Goal: Download file/media: Obtain a digital file from the website

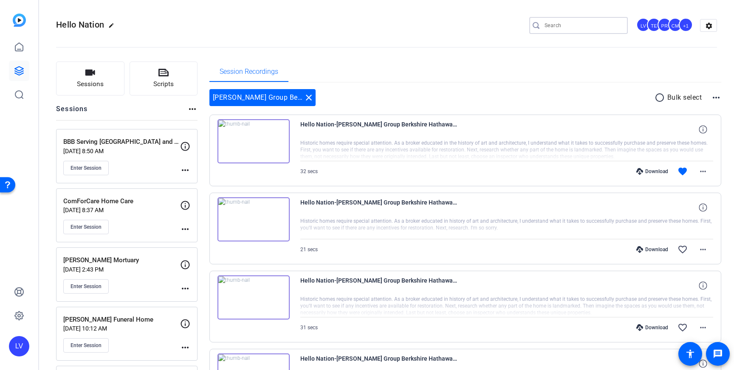
click at [562, 30] on input "Search" at bounding box center [582, 25] width 76 height 10
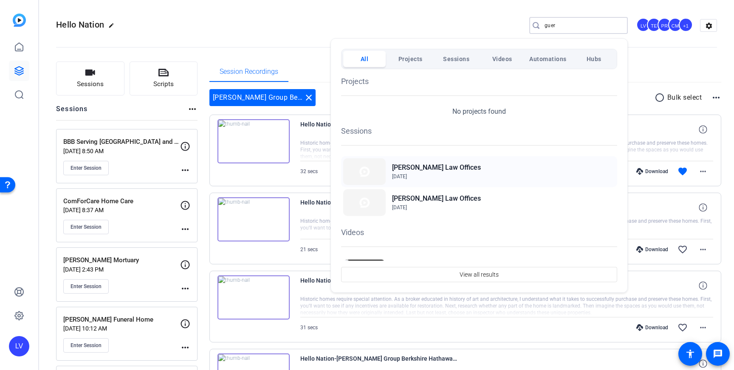
click at [428, 174] on span "Aug 13, 2025" at bounding box center [436, 177] width 89 height 8
click at [329, 26] on div at bounding box center [367, 185] width 734 height 370
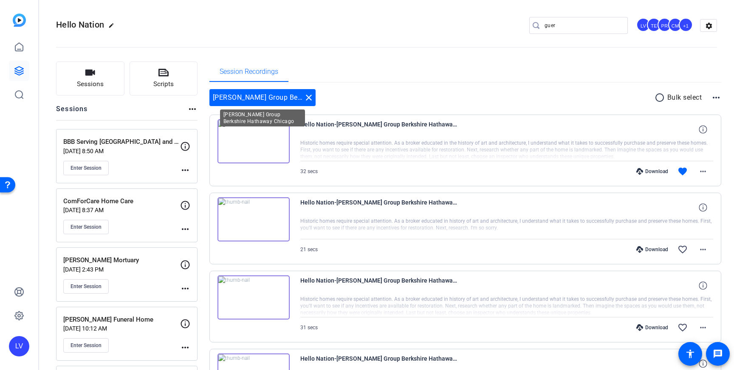
click at [309, 99] on mat-icon "close" at bounding box center [309, 98] width 10 height 10
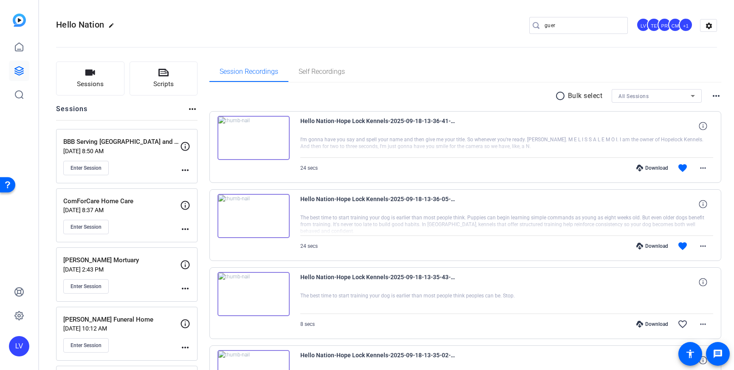
click at [146, 221] on div "Enter Session" at bounding box center [121, 227] width 117 height 14
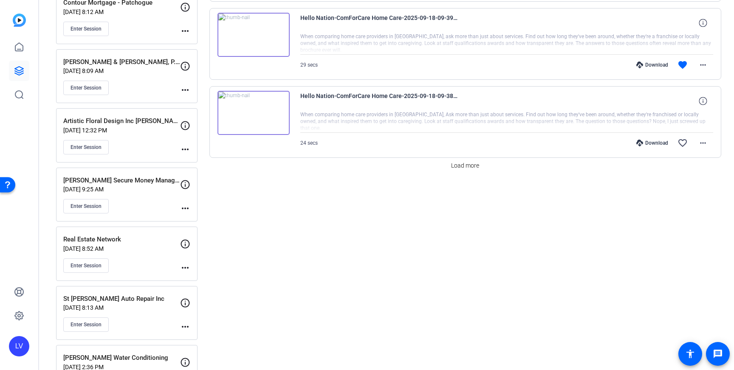
scroll to position [730, 0]
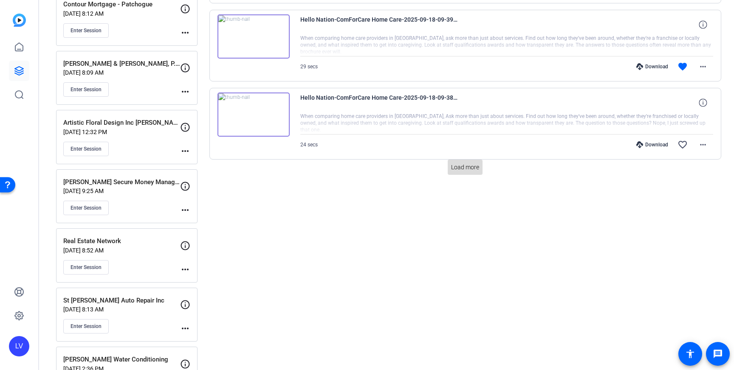
click at [470, 169] on span "Load more" at bounding box center [465, 167] width 28 height 9
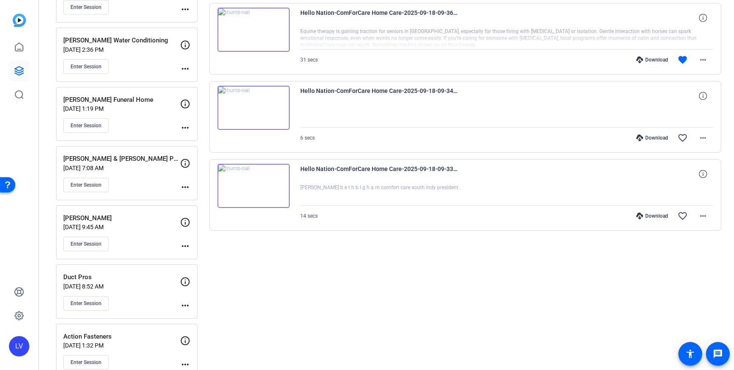
scroll to position [1030, 0]
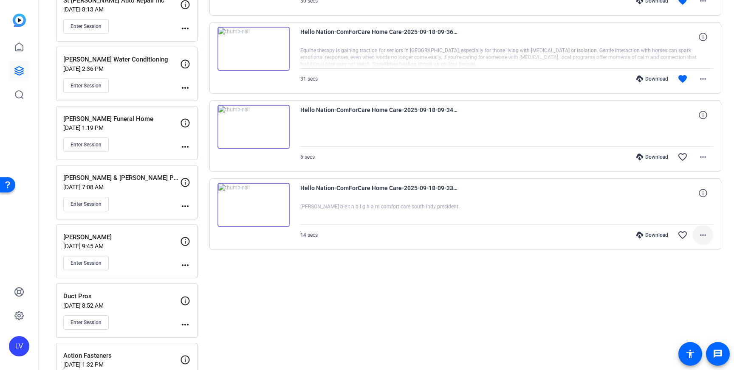
click at [705, 237] on mat-icon "more_horiz" at bounding box center [703, 235] width 10 height 10
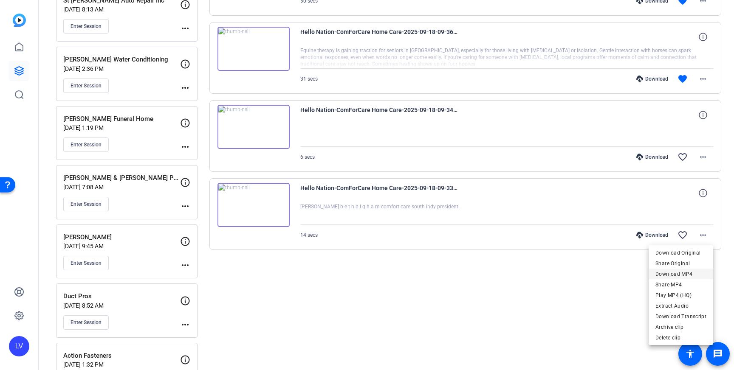
click at [681, 274] on span "Download MP4" at bounding box center [680, 274] width 51 height 10
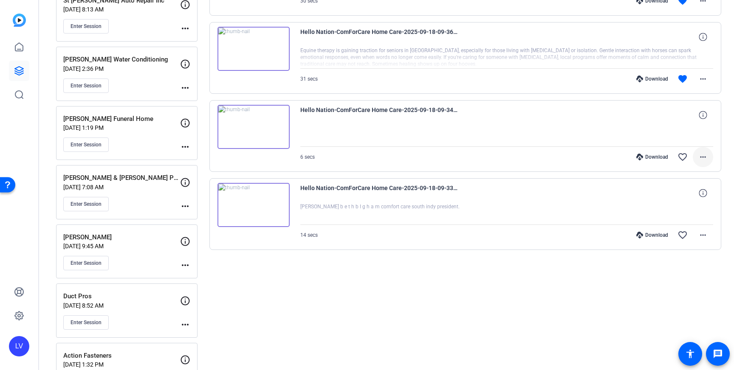
click at [697, 155] on span at bounding box center [702, 157] width 20 height 20
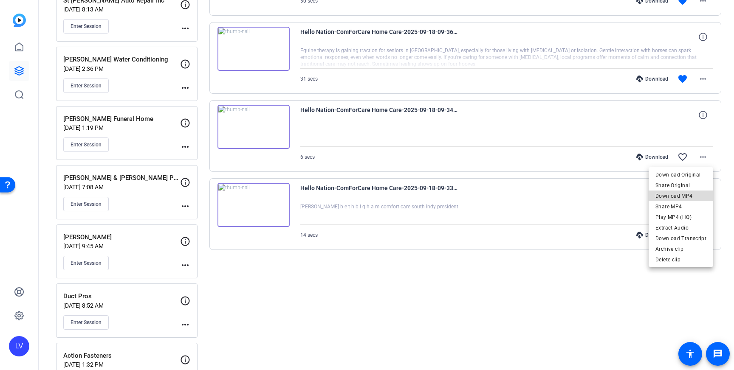
click at [689, 197] on span "Download MP4" at bounding box center [680, 196] width 51 height 10
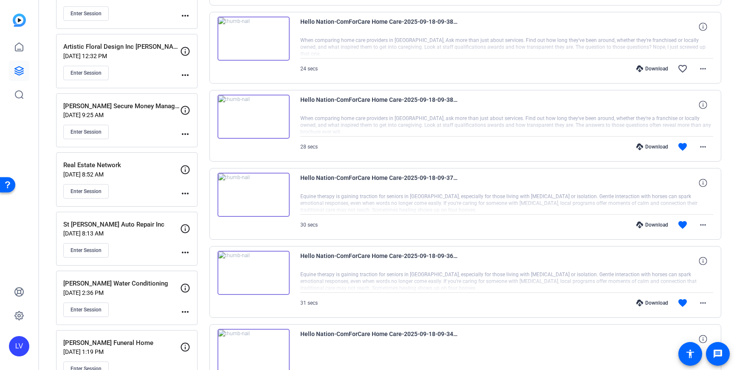
scroll to position [816, 0]
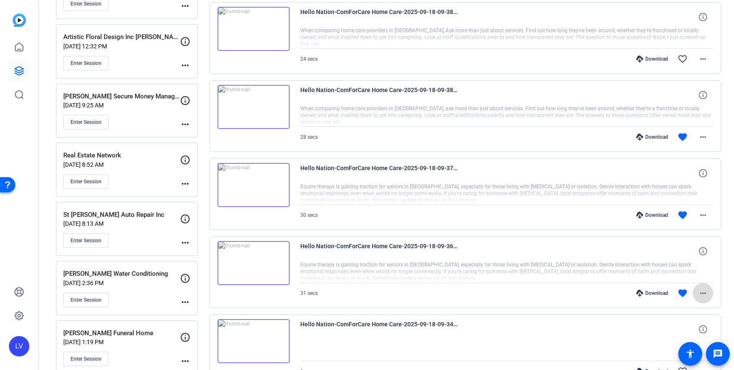
click at [699, 293] on mat-icon "more_horiz" at bounding box center [703, 293] width 10 height 10
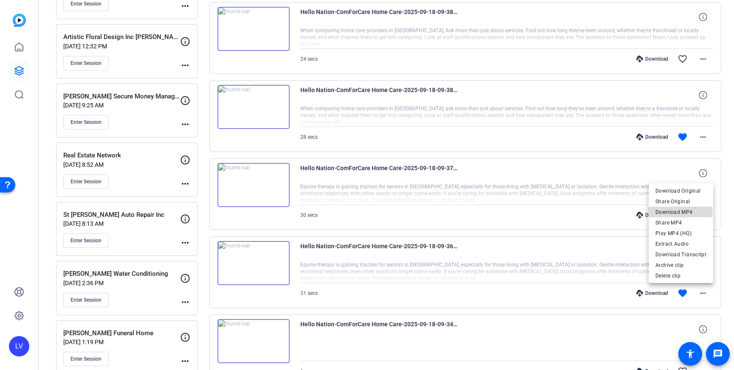
click at [675, 212] on span "Download MP4" at bounding box center [680, 212] width 51 height 10
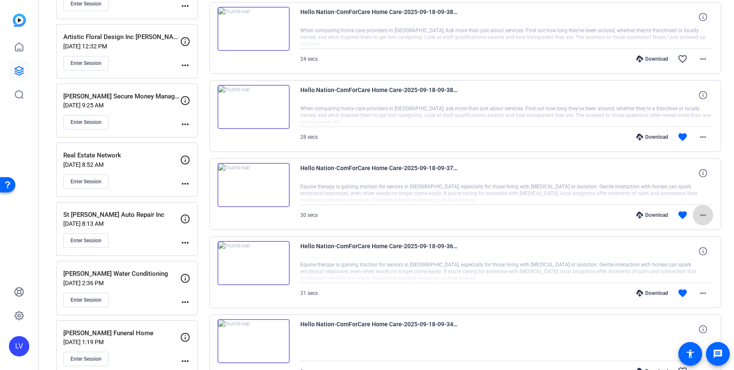
click at [704, 214] on mat-icon "more_horiz" at bounding box center [703, 215] width 10 height 10
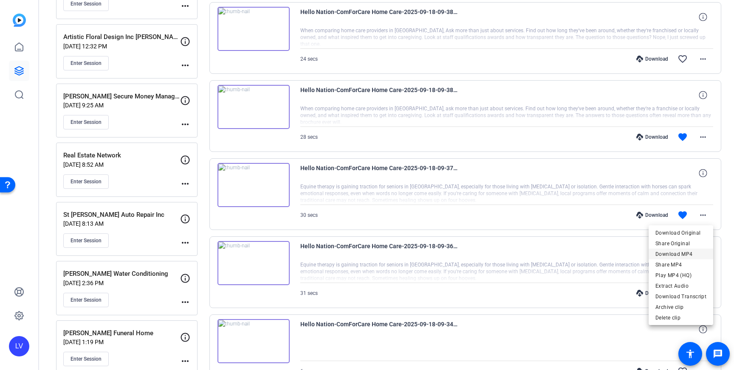
click at [690, 254] on span "Download MP4" at bounding box center [680, 254] width 51 height 10
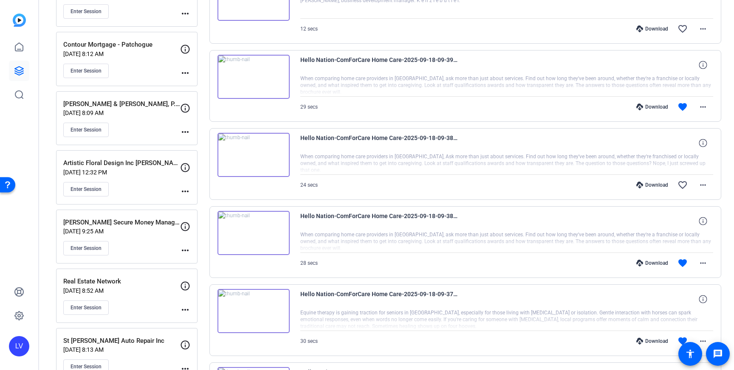
scroll to position [691, 0]
click at [700, 263] on mat-icon "more_horiz" at bounding box center [703, 262] width 10 height 10
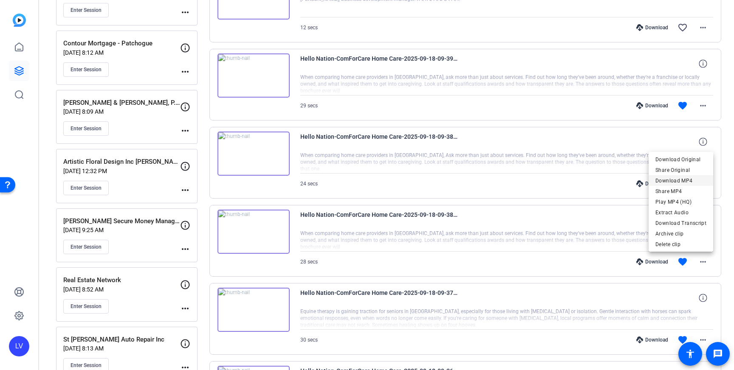
click at [676, 183] on span "Download MP4" at bounding box center [680, 181] width 51 height 10
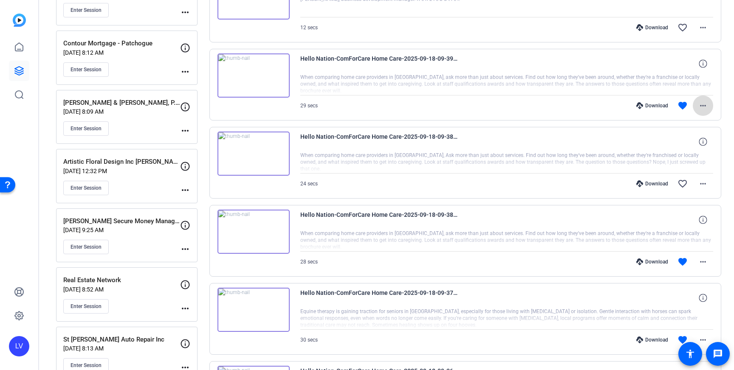
click at [701, 115] on span at bounding box center [702, 106] width 20 height 20
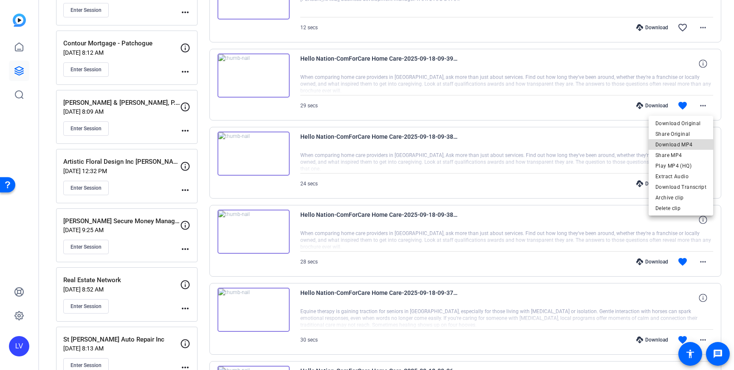
click at [687, 148] on span "Download MP4" at bounding box center [680, 145] width 51 height 10
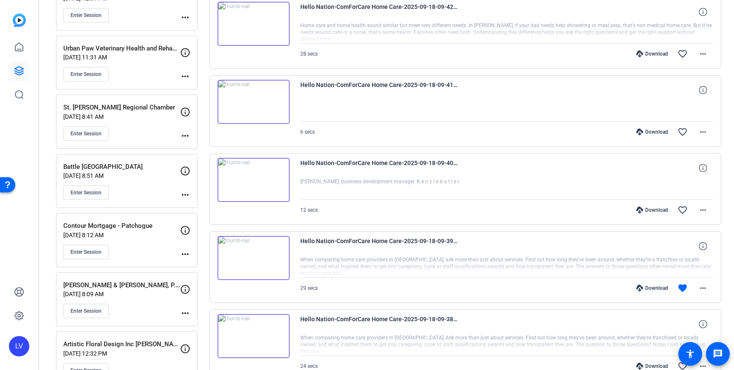
scroll to position [500, 0]
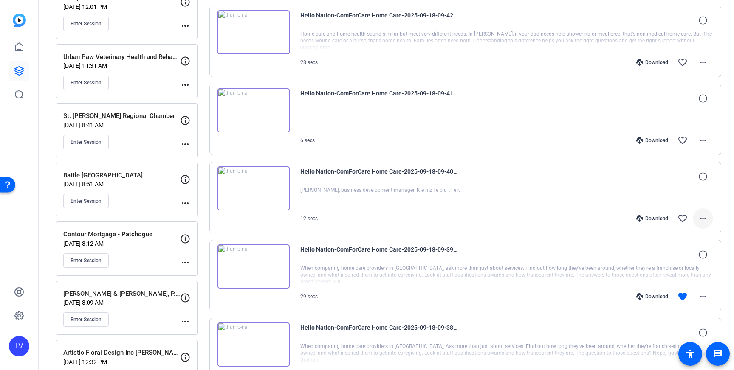
click at [701, 219] on mat-icon "more_horiz" at bounding box center [703, 219] width 10 height 10
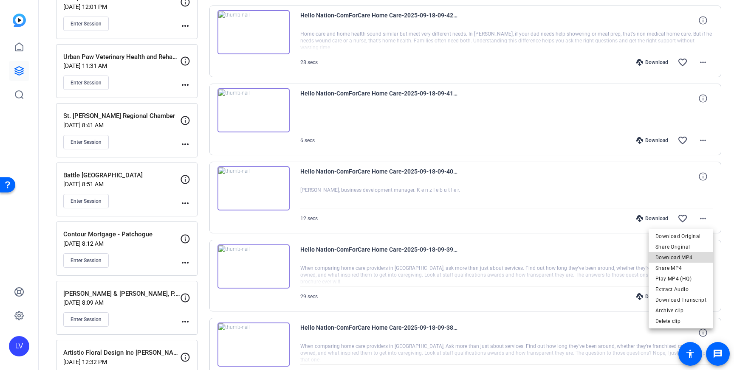
click at [693, 256] on span "Download MP4" at bounding box center [680, 258] width 51 height 10
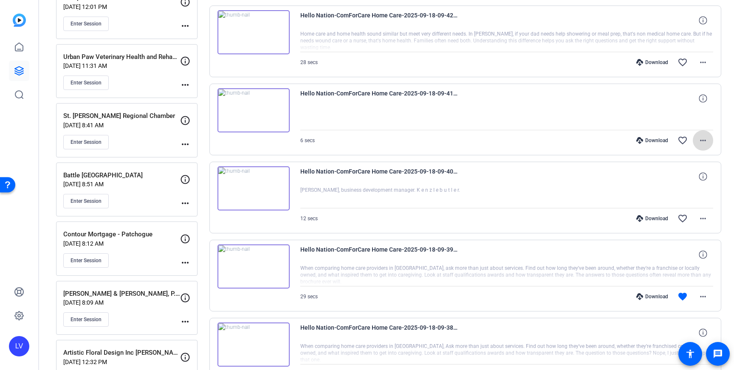
click at [702, 142] on mat-icon "more_horiz" at bounding box center [703, 140] width 10 height 10
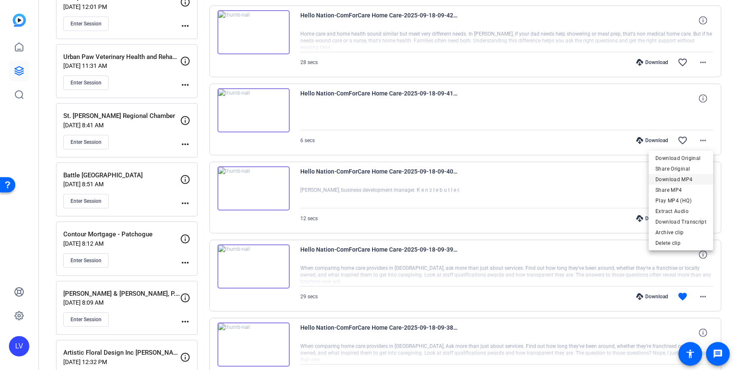
click at [689, 177] on span "Download MP4" at bounding box center [680, 179] width 51 height 10
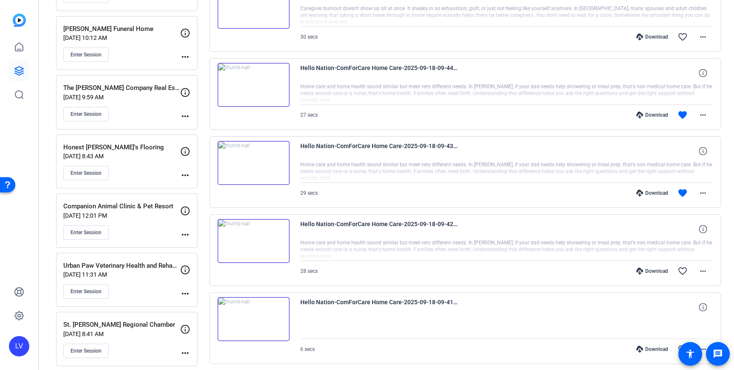
scroll to position [291, 0]
click at [700, 194] on mat-icon "more_horiz" at bounding box center [703, 193] width 10 height 10
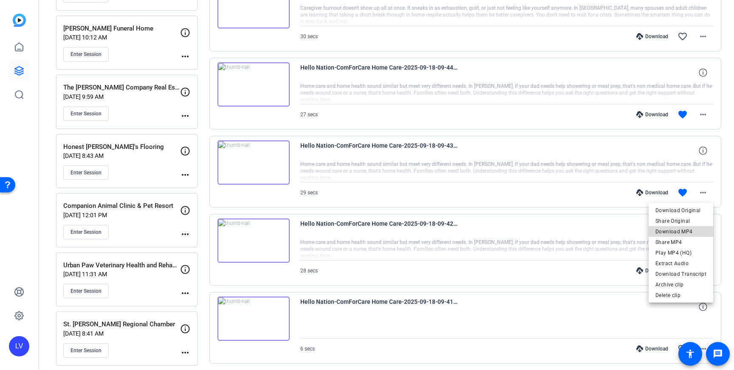
click at [691, 228] on span "Download MP4" at bounding box center [680, 232] width 51 height 10
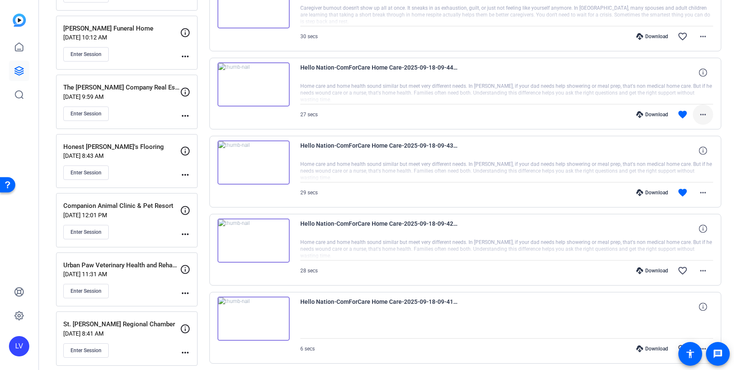
click at [708, 117] on span at bounding box center [702, 114] width 20 height 20
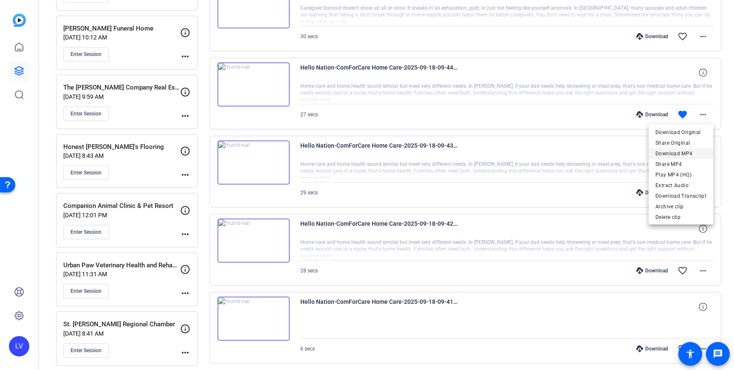
click at [683, 151] on span "Download MP4" at bounding box center [680, 154] width 51 height 10
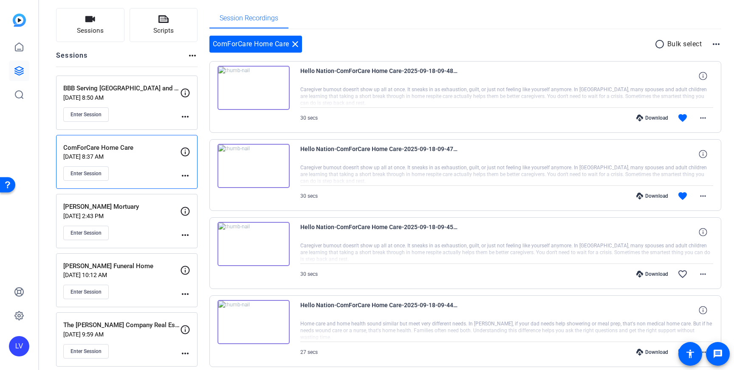
scroll to position [56, 0]
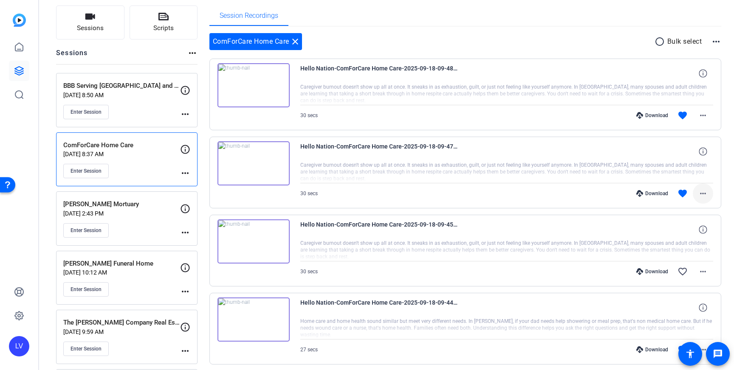
click at [698, 191] on mat-icon "more_horiz" at bounding box center [703, 194] width 10 height 10
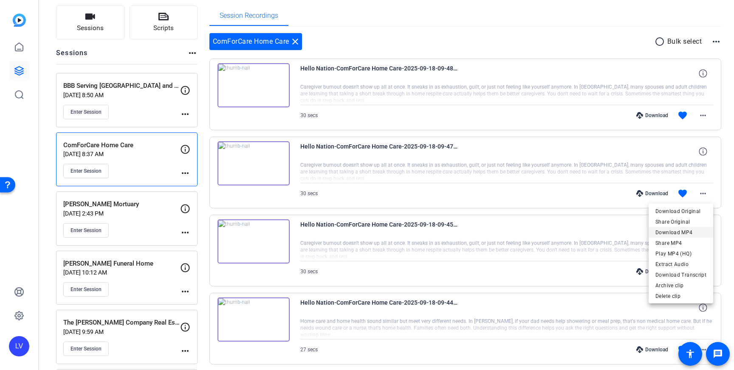
click at [690, 232] on span "Download MP4" at bounding box center [680, 233] width 51 height 10
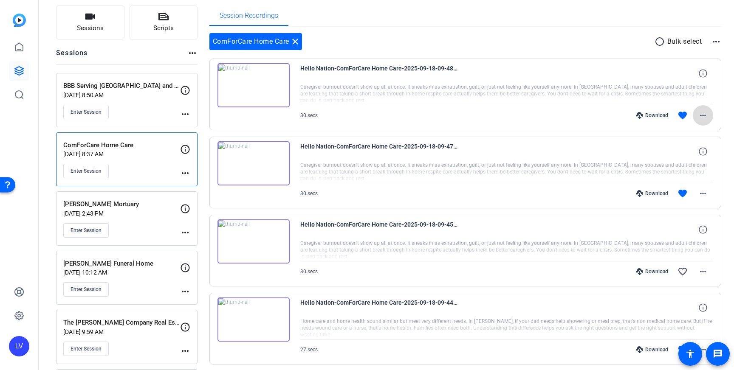
click at [706, 114] on mat-icon "more_horiz" at bounding box center [703, 115] width 10 height 10
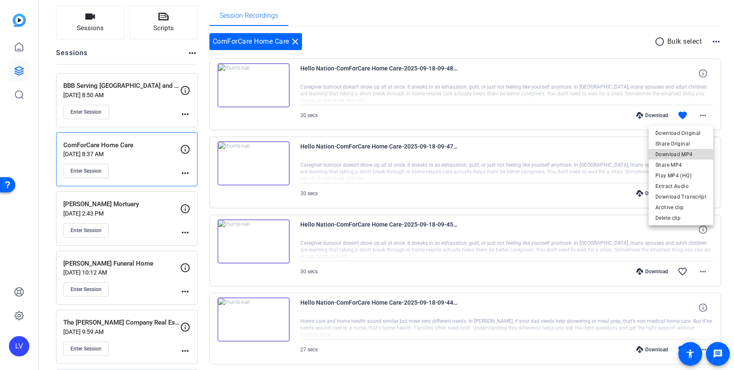
click at [690, 152] on span "Download MP4" at bounding box center [680, 154] width 51 height 10
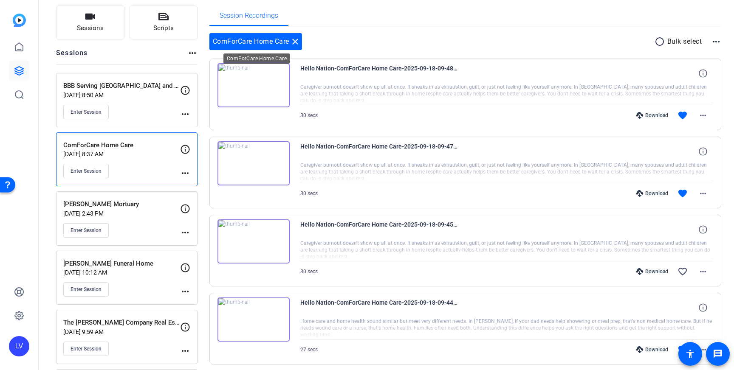
click at [297, 42] on mat-icon "close" at bounding box center [295, 42] width 10 height 10
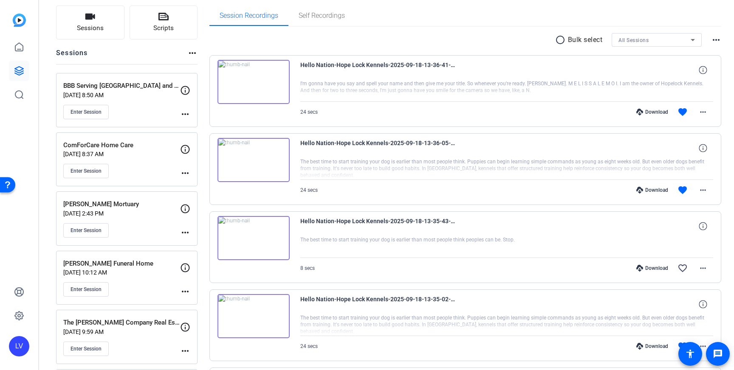
click at [154, 113] on div "Enter Session" at bounding box center [121, 112] width 117 height 14
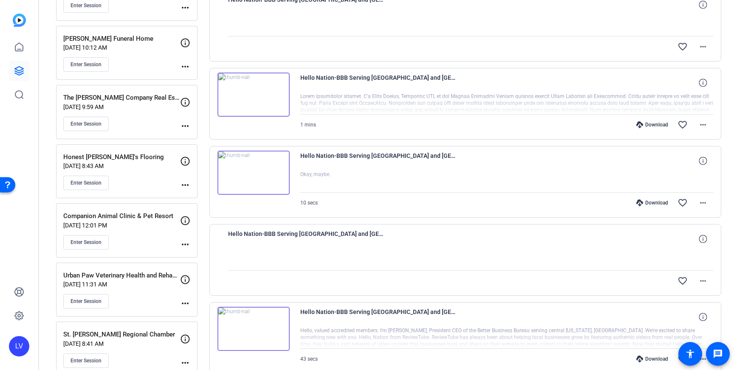
scroll to position [279, 0]
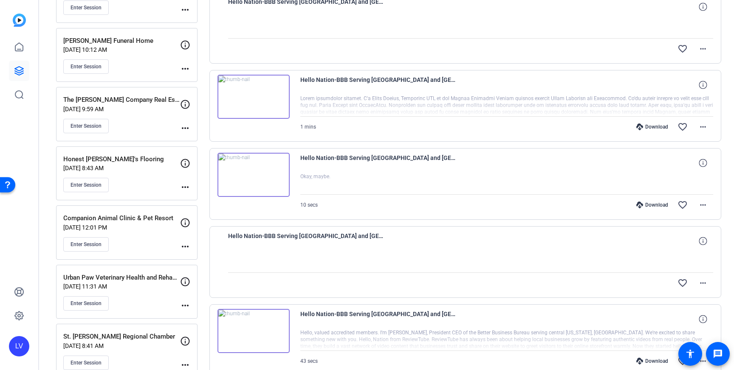
click at [269, 104] on img at bounding box center [253, 97] width 72 height 44
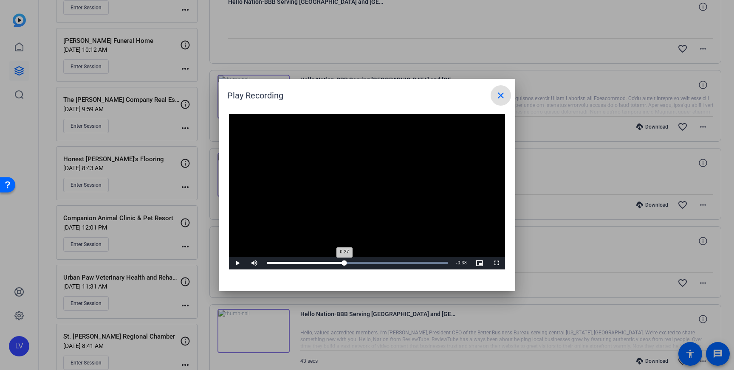
click at [344, 257] on div "Loaded : 100.00% 0:27 0:27" at bounding box center [357, 263] width 189 height 13
click at [369, 256] on video "Video Player" at bounding box center [367, 191] width 276 height 155
click at [386, 259] on div "Loaded : 100.00% 0:41 0:28" at bounding box center [357, 263] width 189 height 13
click at [400, 259] on div "Loaded : 100.00% 0:47 0:43" at bounding box center [357, 263] width 189 height 13
click at [499, 97] on mat-icon "close" at bounding box center [500, 95] width 10 height 10
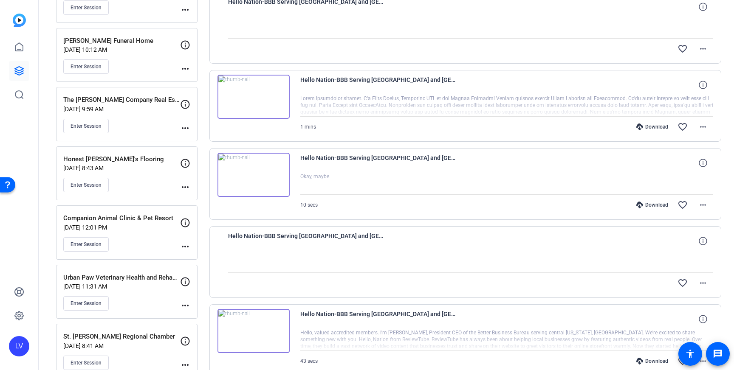
click at [265, 183] on img at bounding box center [253, 175] width 72 height 44
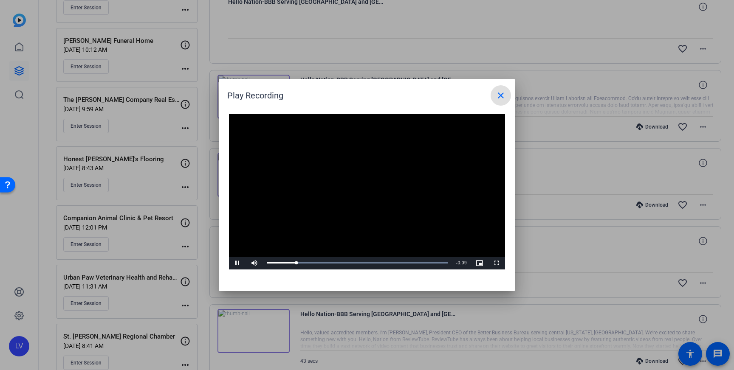
click at [500, 97] on mat-icon "close" at bounding box center [500, 95] width 10 height 10
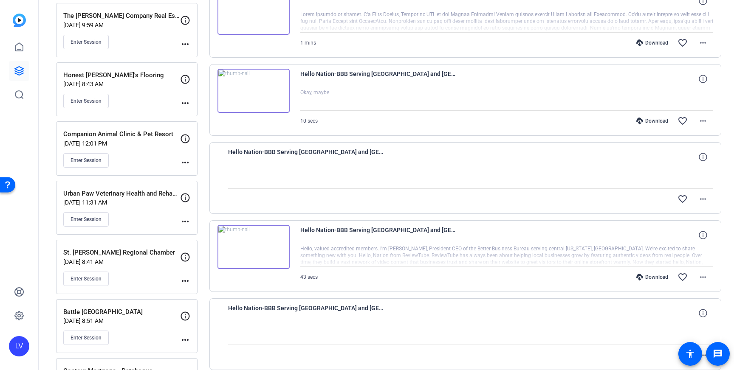
scroll to position [375, 0]
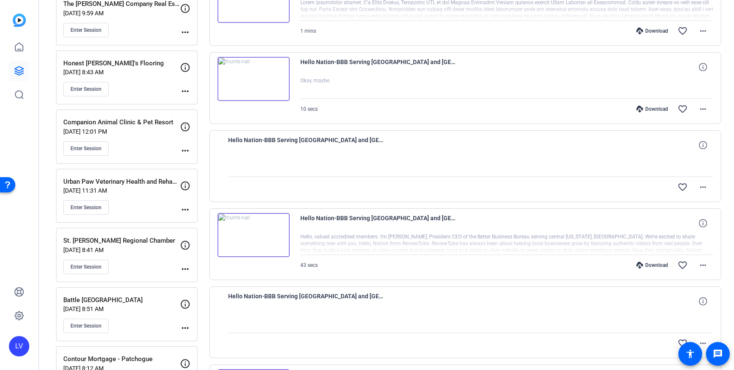
click at [275, 236] on img at bounding box center [253, 235] width 72 height 44
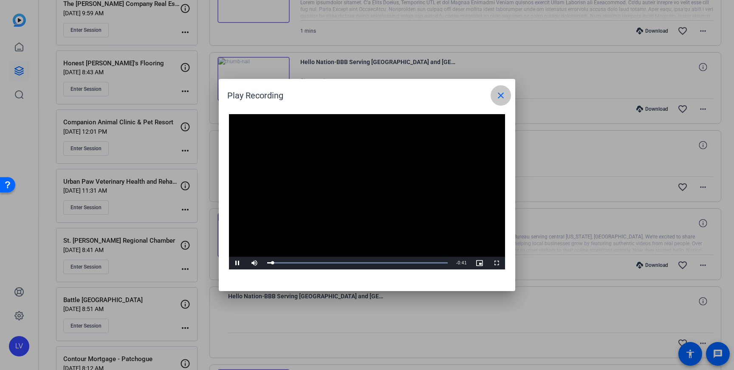
click at [496, 97] on mat-icon "close" at bounding box center [500, 95] width 10 height 10
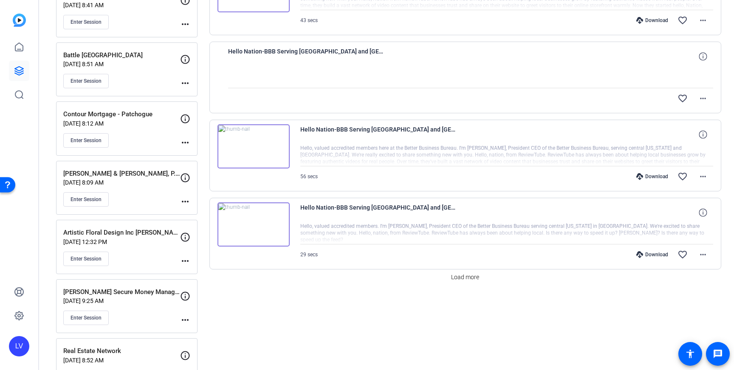
scroll to position [0, 0]
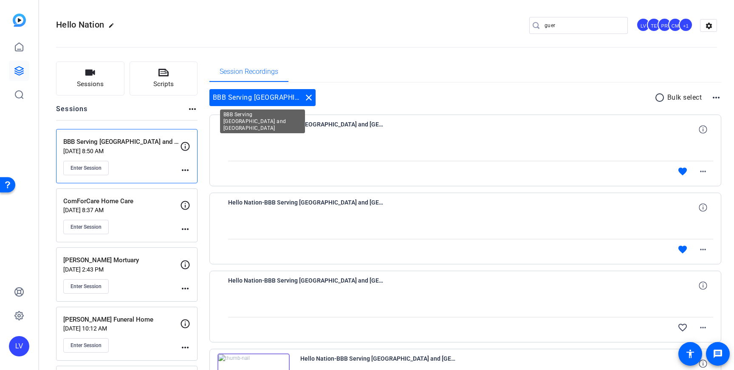
click at [310, 98] on mat-icon "close" at bounding box center [309, 98] width 10 height 10
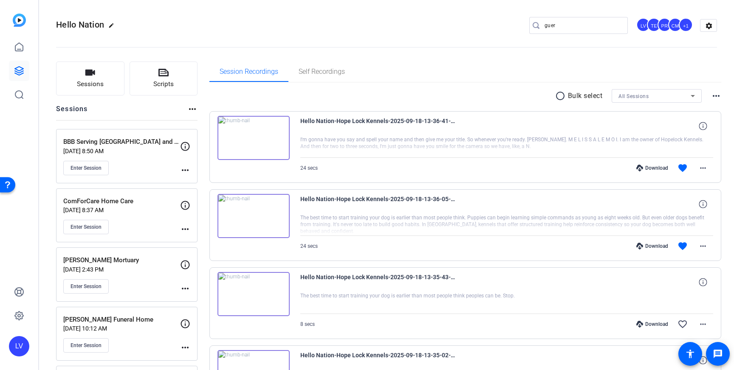
click at [569, 25] on input "guer" at bounding box center [582, 25] width 76 height 10
drag, startPoint x: 568, startPoint y: 24, endPoint x: 528, endPoint y: 24, distance: 39.9
click at [528, 24] on div "Hello Nation edit guer LV TE PR CM +1 settings" at bounding box center [386, 25] width 661 height 13
type input "hinesville"
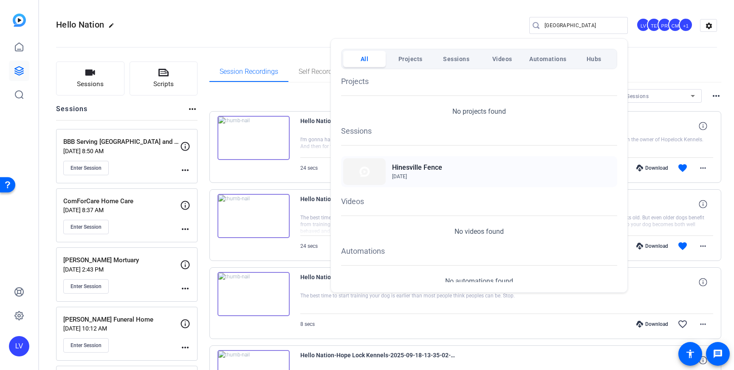
click at [398, 168] on h2 "Hinesville Fence" at bounding box center [417, 168] width 50 height 10
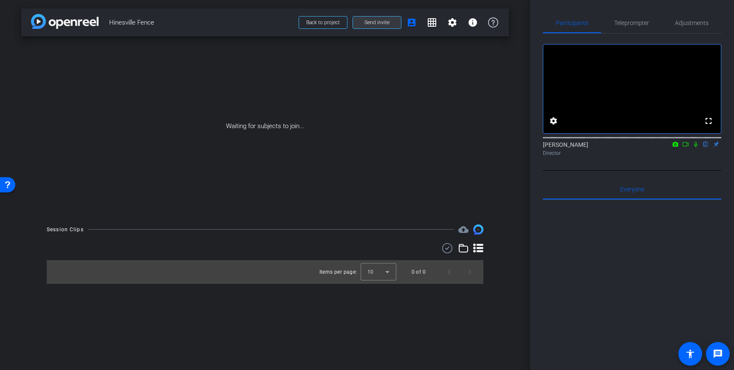
click at [387, 25] on span "Send invite" at bounding box center [376, 22] width 25 height 7
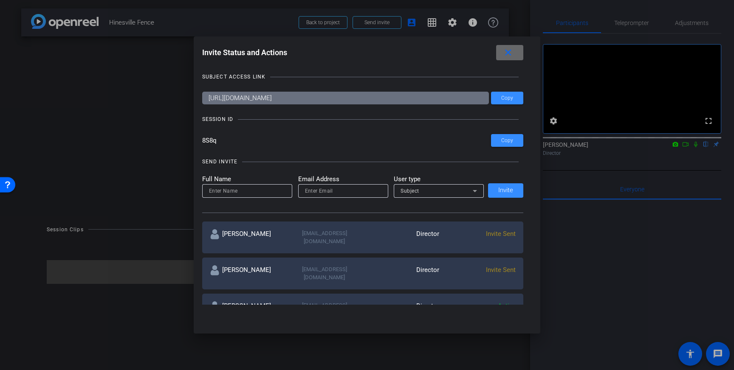
click at [519, 49] on span at bounding box center [509, 52] width 27 height 20
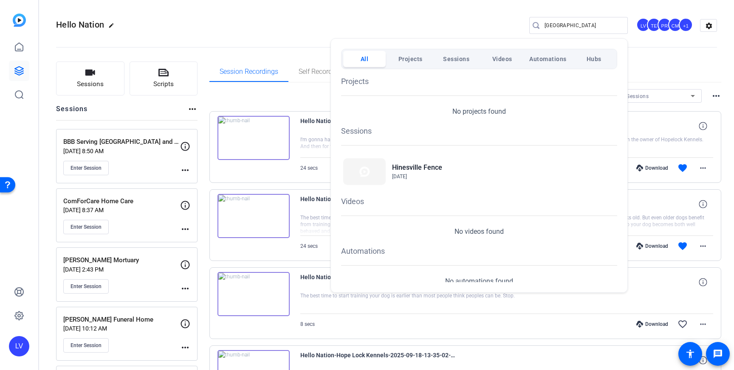
click at [403, 29] on div at bounding box center [367, 185] width 734 height 370
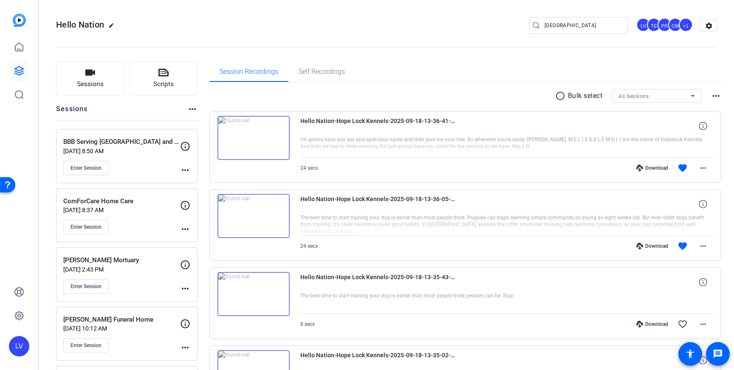
click at [142, 168] on div "Enter Session" at bounding box center [121, 168] width 117 height 14
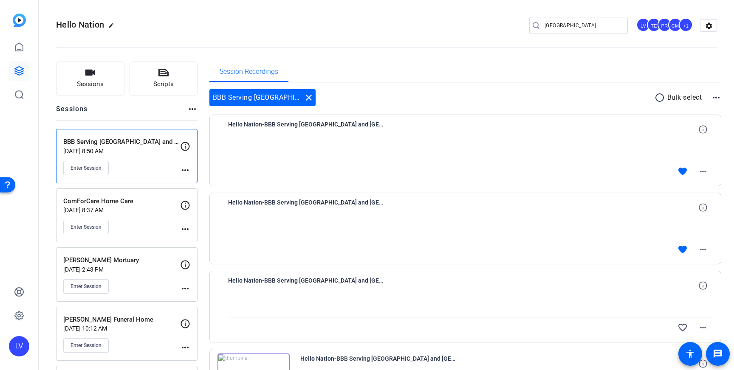
click at [155, 222] on div "Enter Session" at bounding box center [121, 227] width 117 height 14
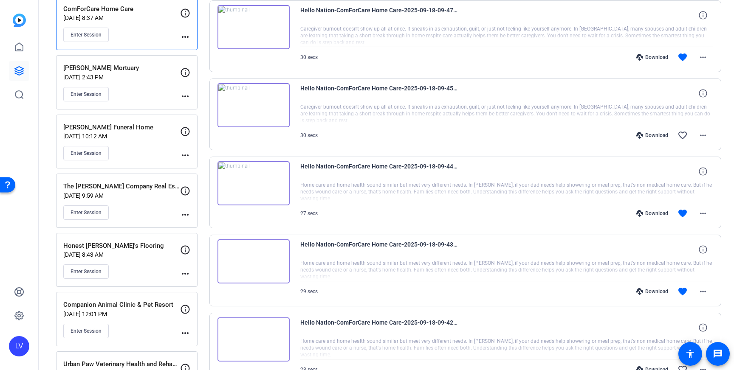
scroll to position [206, 0]
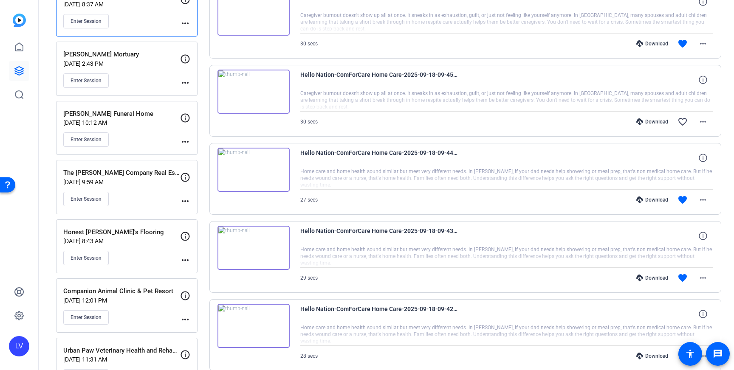
drag, startPoint x: 141, startPoint y: 248, endPoint x: 130, endPoint y: 243, distance: 11.6
click at [141, 248] on div "Honest Fred's Flooring Sep 17, 2025 @ 8:43 AM Enter Session" at bounding box center [121, 247] width 117 height 38
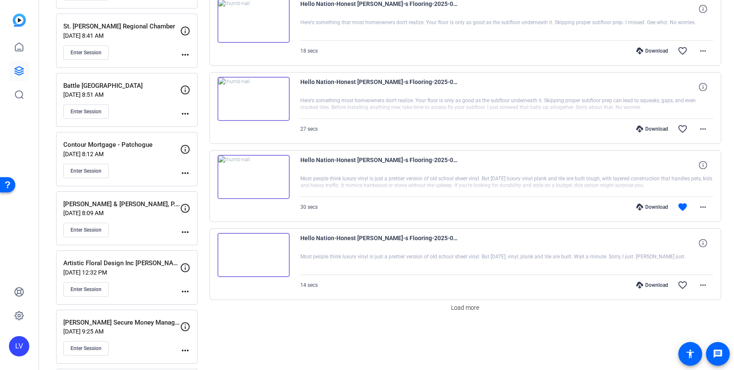
scroll to position [594, 0]
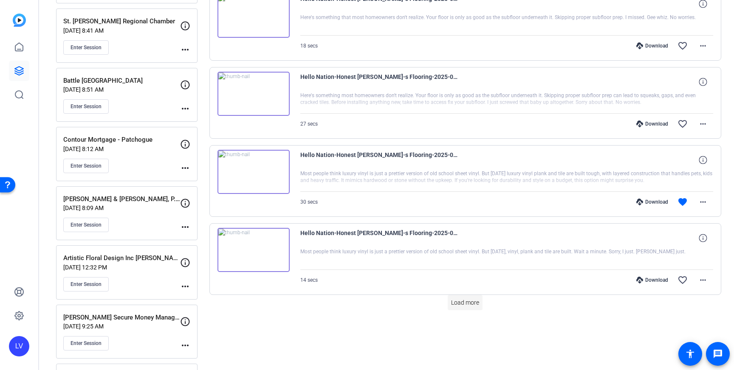
click at [469, 295] on span at bounding box center [464, 303] width 35 height 20
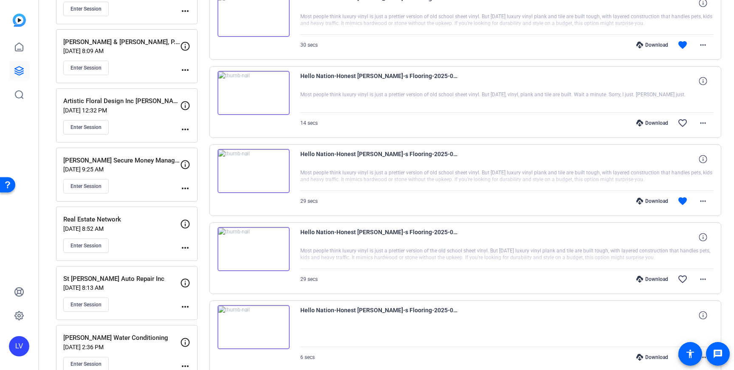
scroll to position [923, 0]
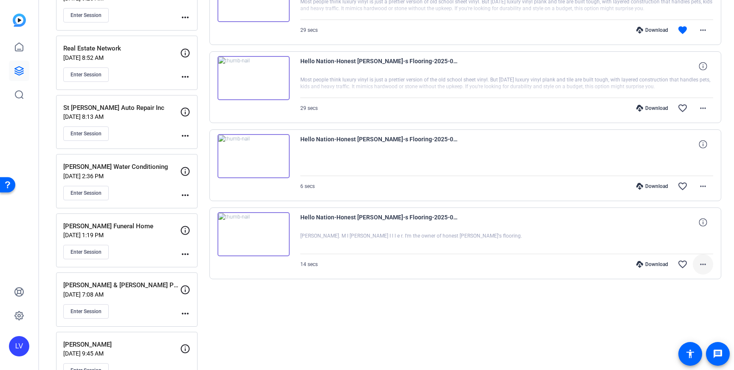
click at [698, 267] on mat-icon "more_horiz" at bounding box center [703, 264] width 10 height 10
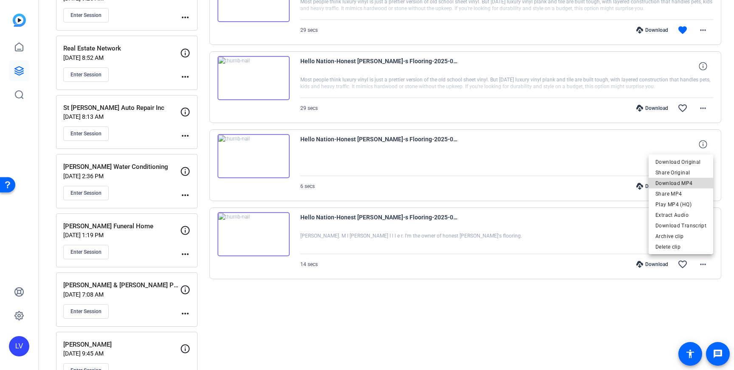
click at [684, 186] on span "Download MP4" at bounding box center [680, 183] width 51 height 10
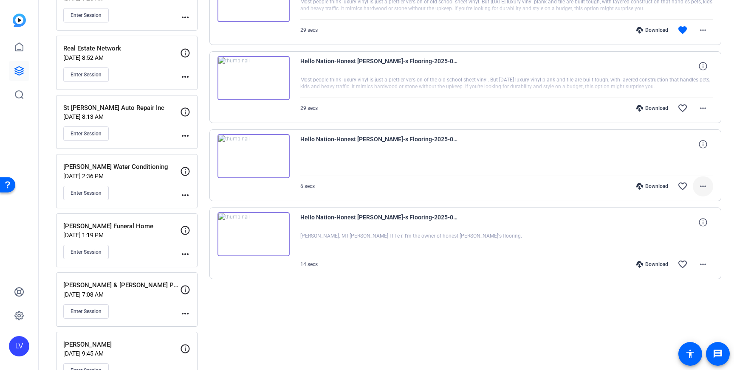
click at [707, 185] on mat-icon "more_horiz" at bounding box center [703, 186] width 10 height 10
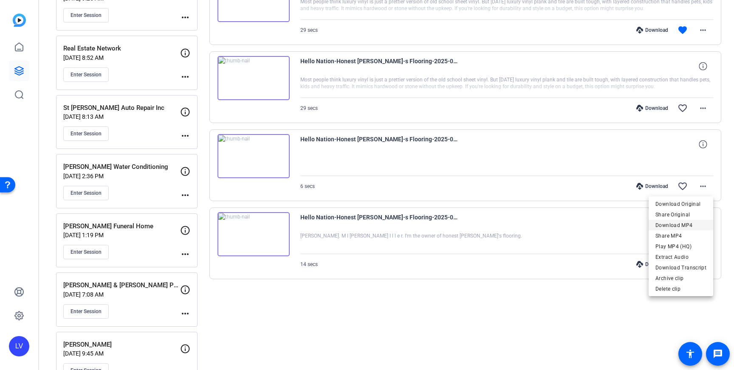
click at [692, 223] on span "Download MP4" at bounding box center [680, 225] width 51 height 10
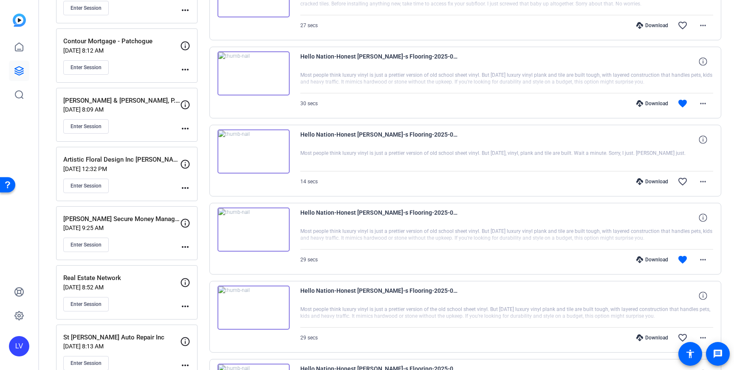
scroll to position [686, 0]
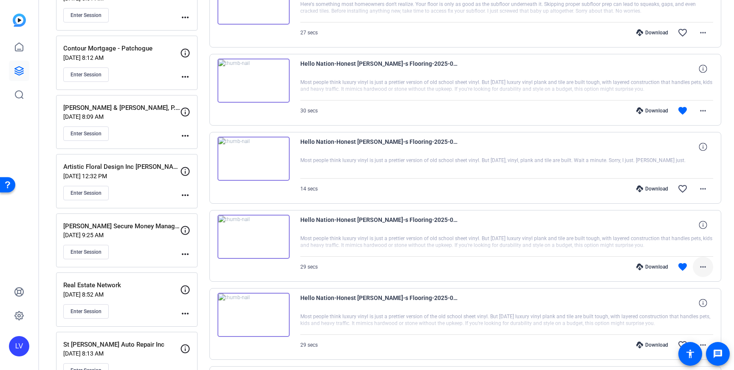
click at [712, 267] on span at bounding box center [702, 267] width 20 height 20
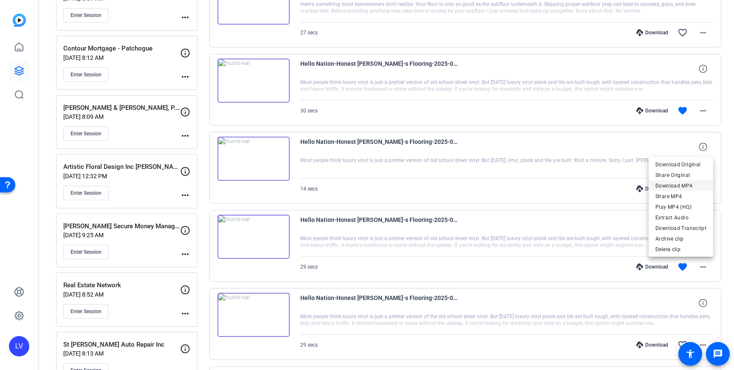
click at [689, 187] on span "Download MP4" at bounding box center [680, 186] width 51 height 10
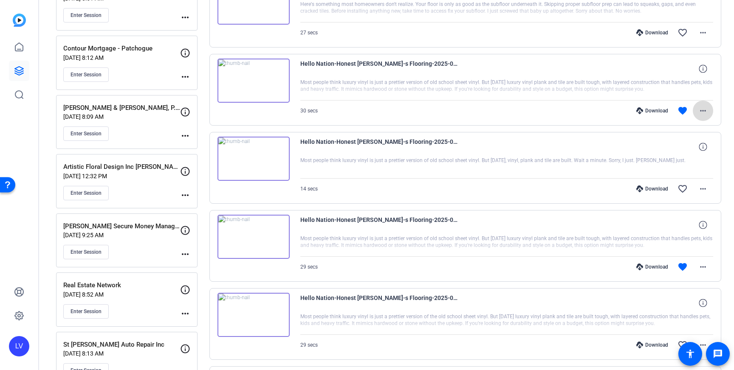
click at [702, 118] on span at bounding box center [702, 111] width 20 height 20
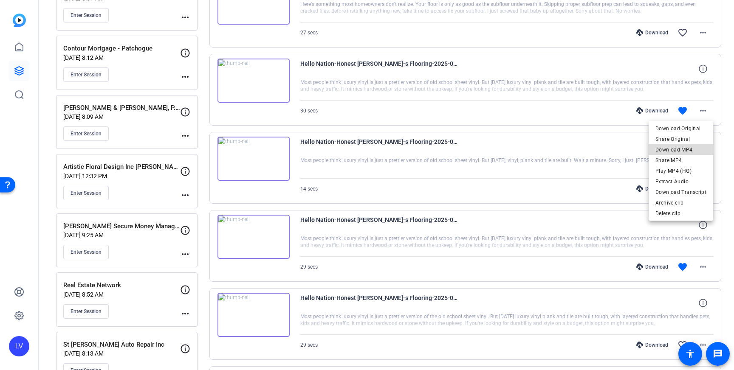
click at [688, 149] on span "Download MP4" at bounding box center [680, 150] width 51 height 10
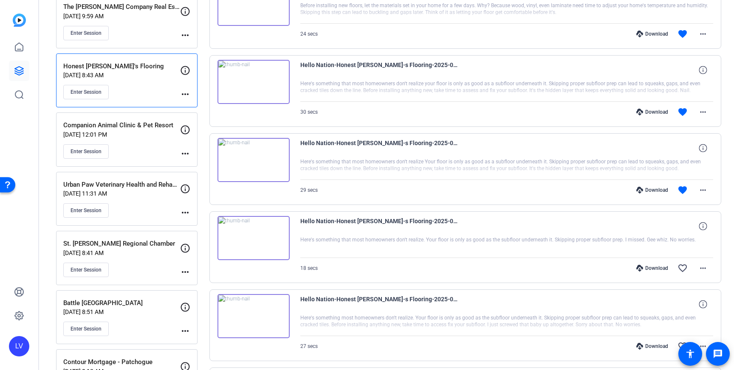
scroll to position [373, 0]
click at [711, 186] on span at bounding box center [702, 189] width 20 height 20
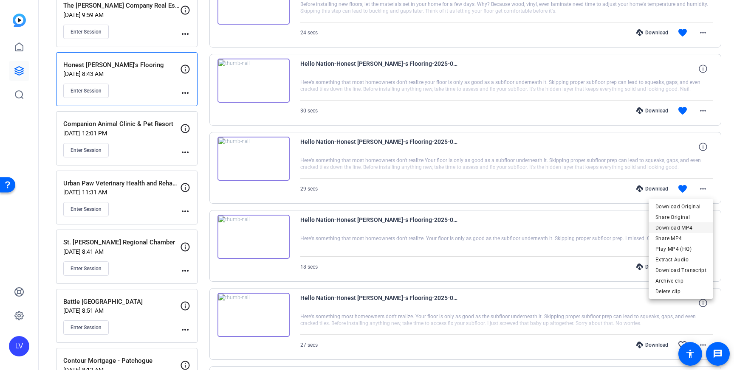
click at [690, 227] on span "Download MP4" at bounding box center [680, 228] width 51 height 10
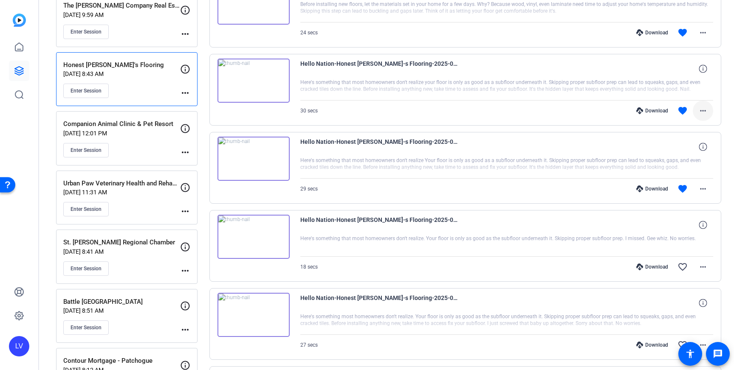
click at [707, 112] on mat-icon "more_horiz" at bounding box center [703, 111] width 10 height 10
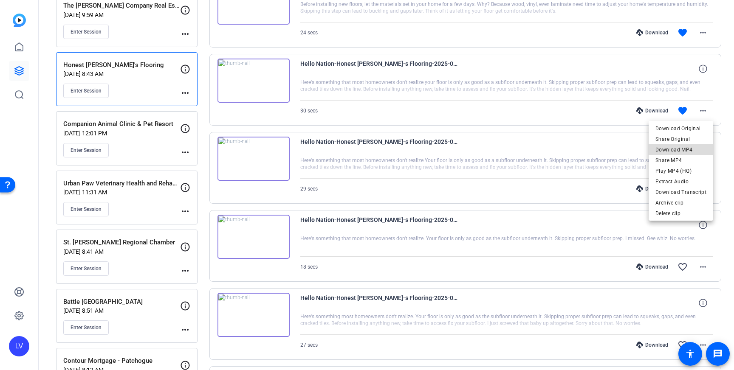
click at [691, 152] on span "Download MP4" at bounding box center [680, 150] width 51 height 10
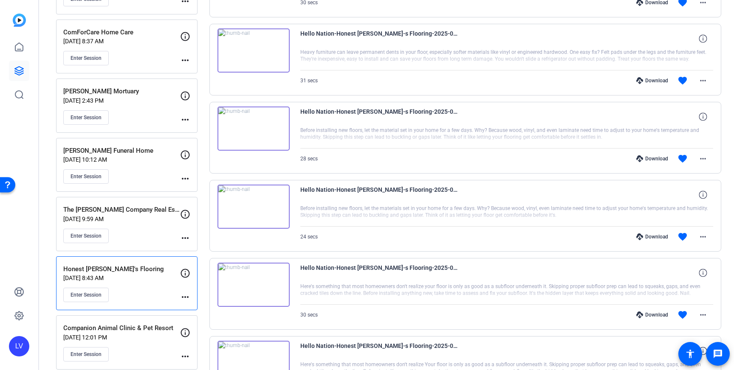
scroll to position [0, 0]
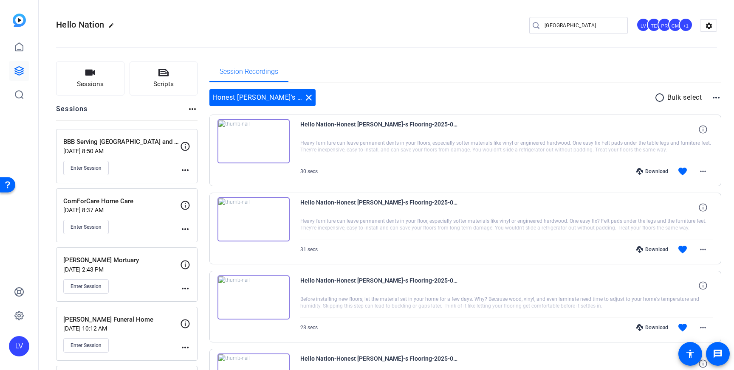
click at [134, 271] on p "Sep 17, 2025 @ 2:43 PM" at bounding box center [121, 269] width 117 height 7
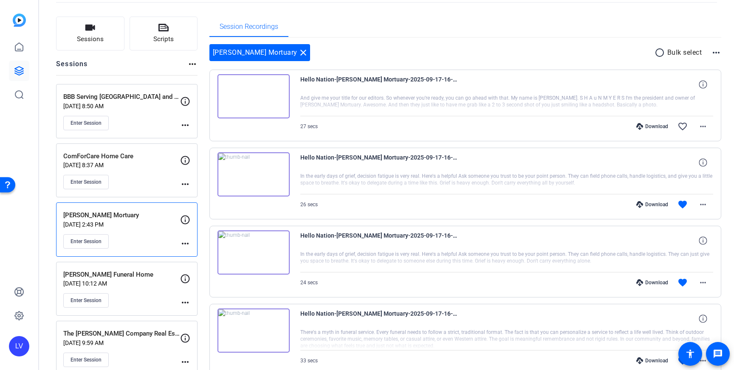
scroll to position [45, 0]
click at [278, 262] on img at bounding box center [253, 252] width 72 height 44
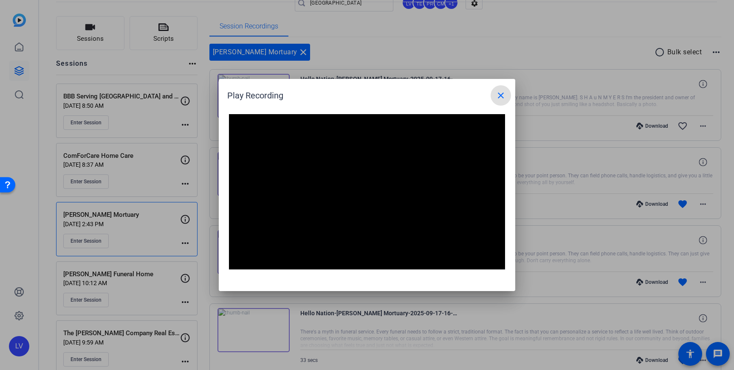
click at [501, 97] on mat-icon "close" at bounding box center [500, 95] width 10 height 10
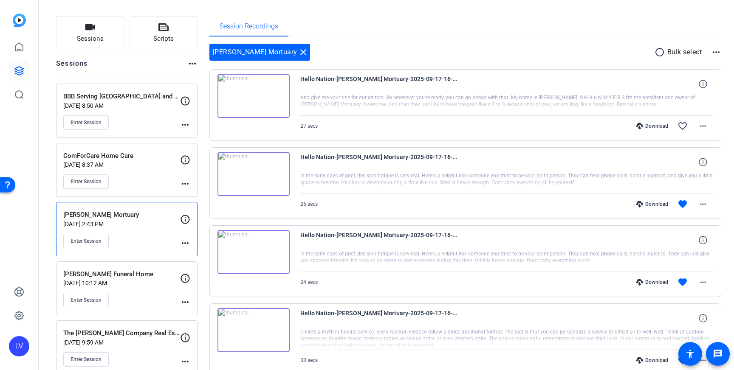
click at [415, 104] on div at bounding box center [506, 104] width 413 height 21
click at [286, 101] on img at bounding box center [253, 96] width 72 height 44
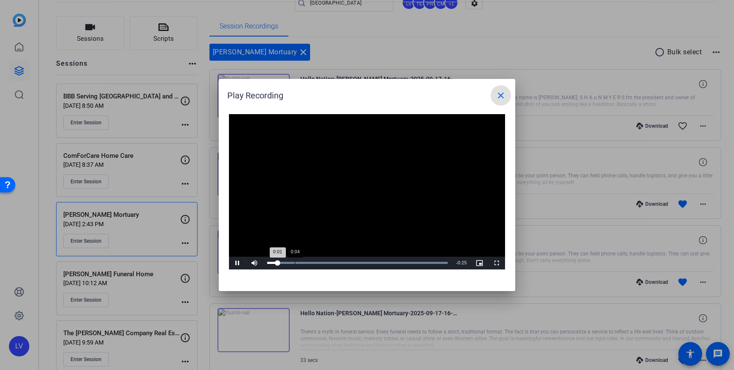
click at [294, 262] on div "Loaded : 100.00% 0:04 0:01" at bounding box center [357, 263] width 180 height 2
click at [499, 96] on mat-icon "close" at bounding box center [500, 95] width 10 height 10
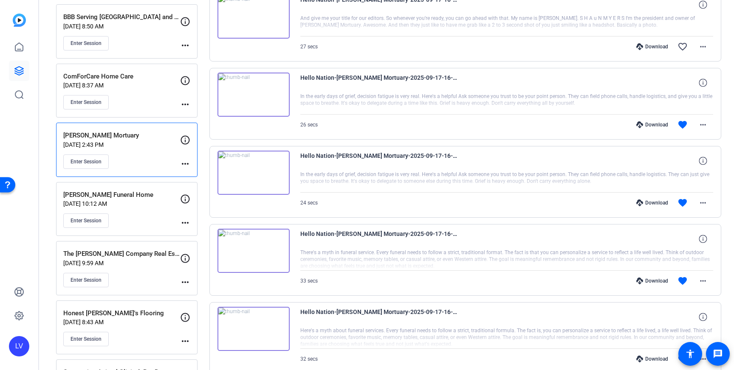
scroll to position [132, 0]
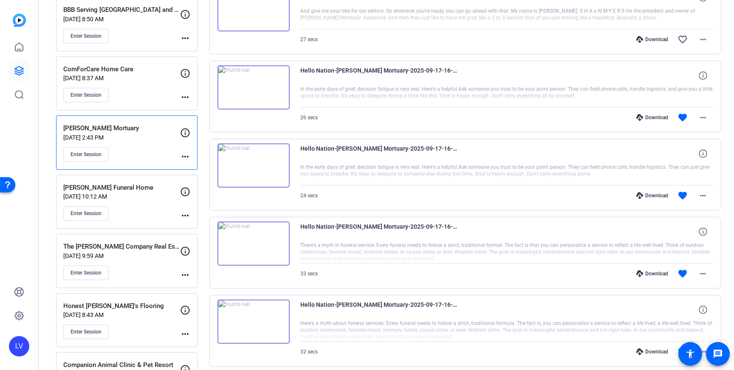
click at [275, 243] on img at bounding box center [253, 244] width 72 height 44
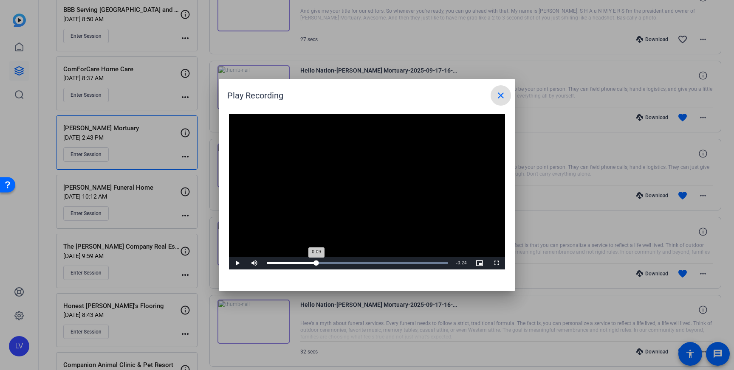
click at [318, 257] on div "Loaded : 100.00% 0:09 0:09" at bounding box center [357, 263] width 189 height 13
click at [255, 263] on span "Video Player" at bounding box center [254, 263] width 17 height 0
click at [498, 98] on mat-icon "close" at bounding box center [500, 95] width 10 height 10
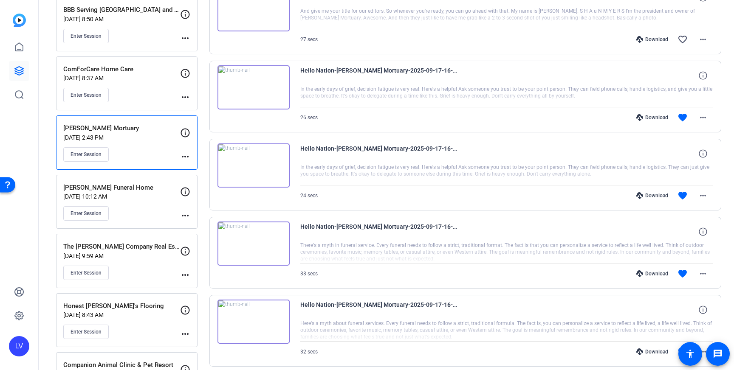
click at [260, 312] on img at bounding box center [253, 322] width 72 height 44
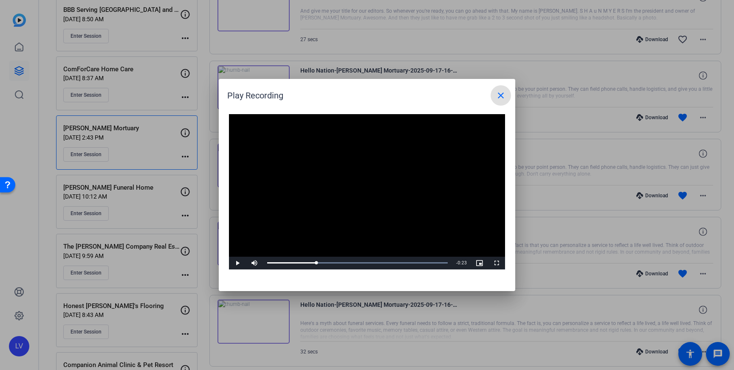
click at [498, 99] on mat-icon "close" at bounding box center [500, 95] width 10 height 10
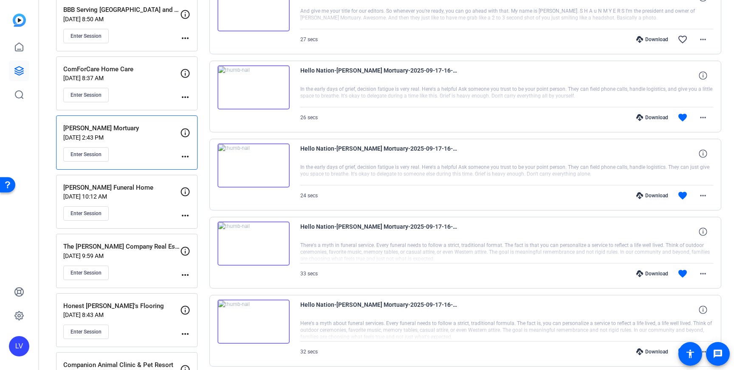
click at [259, 167] on img at bounding box center [253, 166] width 72 height 44
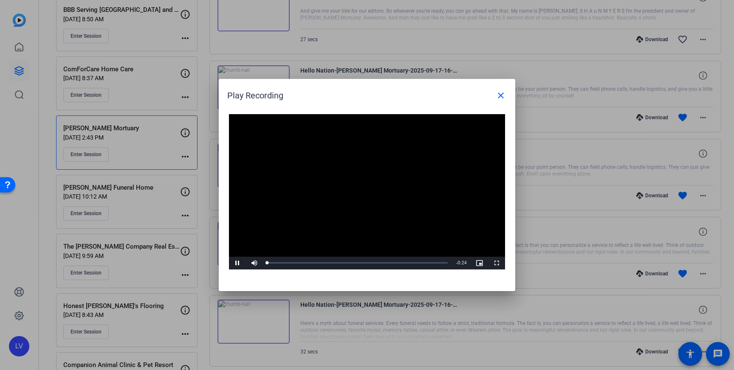
click at [352, 189] on div "Video Player is loading. Play Video Pause Mute Current Time 0:00 / Duration 0:2…" at bounding box center [367, 191] width 276 height 155
click at [500, 93] on mat-icon "close" at bounding box center [500, 95] width 10 height 10
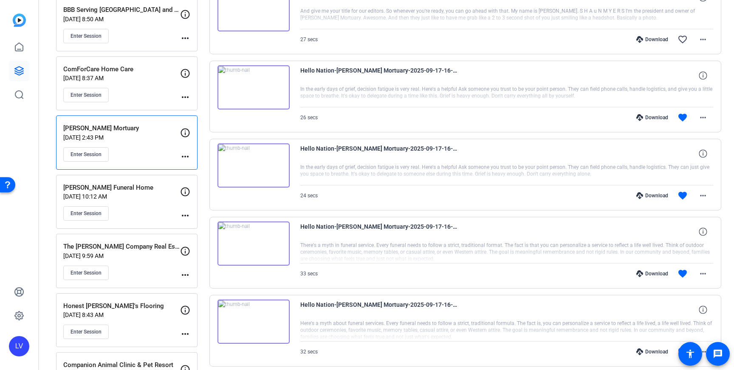
click at [284, 170] on img at bounding box center [253, 166] width 72 height 44
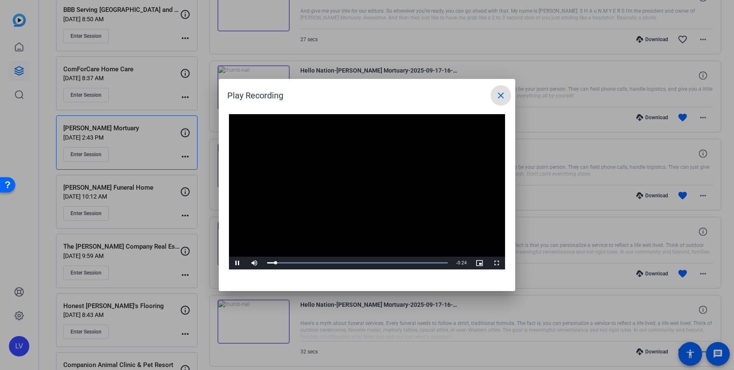
click at [498, 95] on mat-icon "close" at bounding box center [500, 95] width 10 height 10
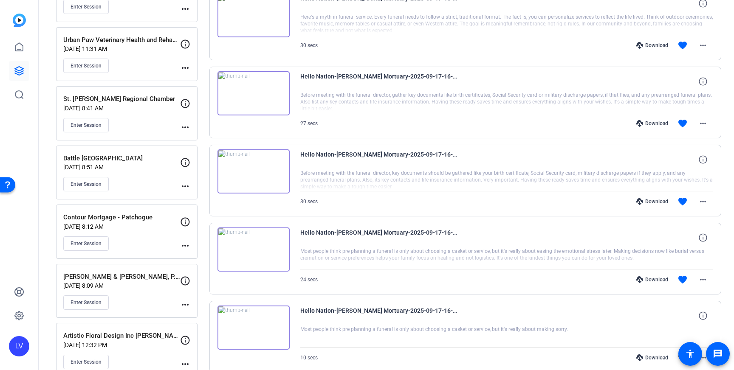
scroll to position [520, 0]
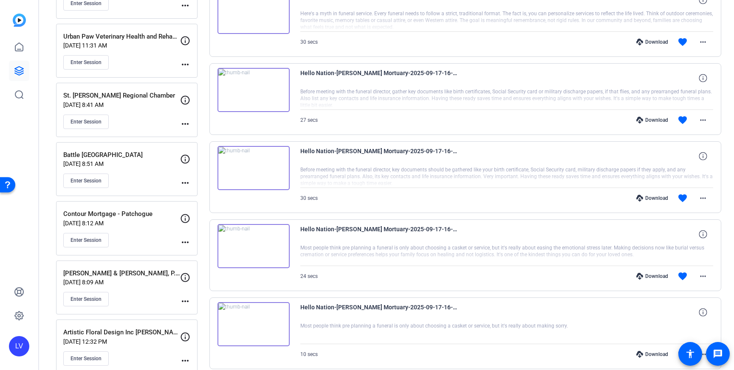
click at [276, 179] on img at bounding box center [253, 168] width 72 height 44
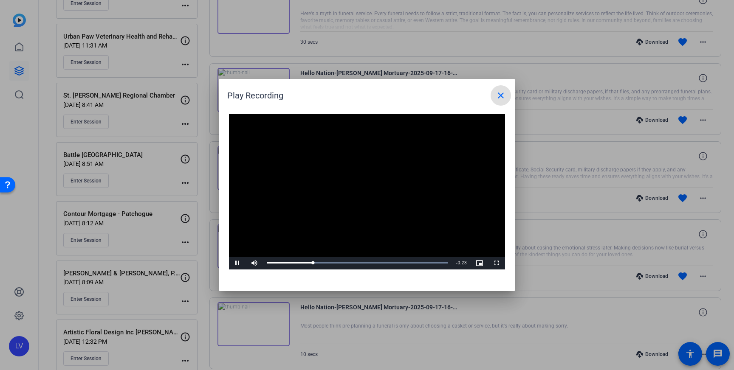
click at [498, 100] on mat-icon "close" at bounding box center [500, 95] width 10 height 10
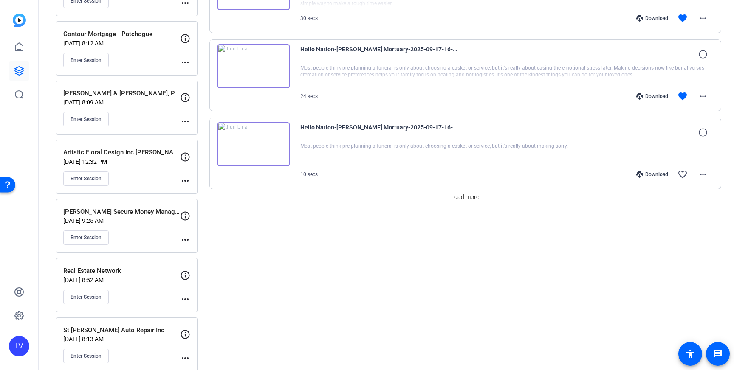
scroll to position [691, 0]
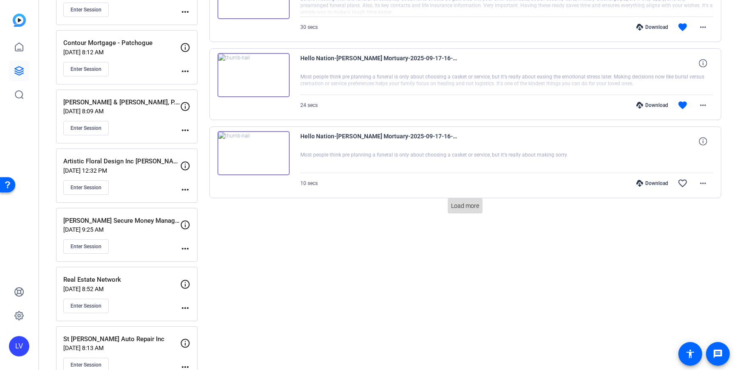
click at [460, 210] on span "Load more" at bounding box center [465, 206] width 28 height 9
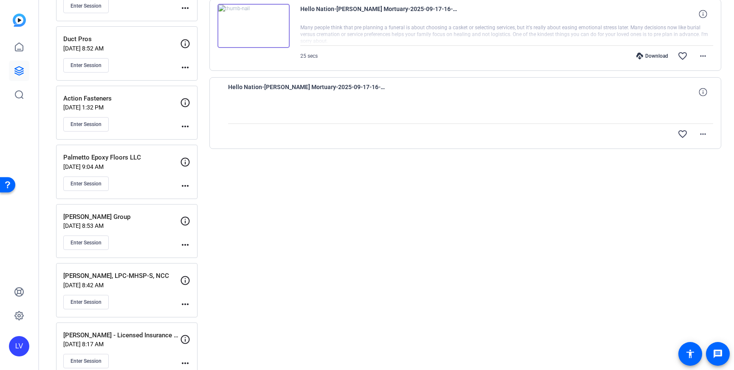
scroll to position [1283, 0]
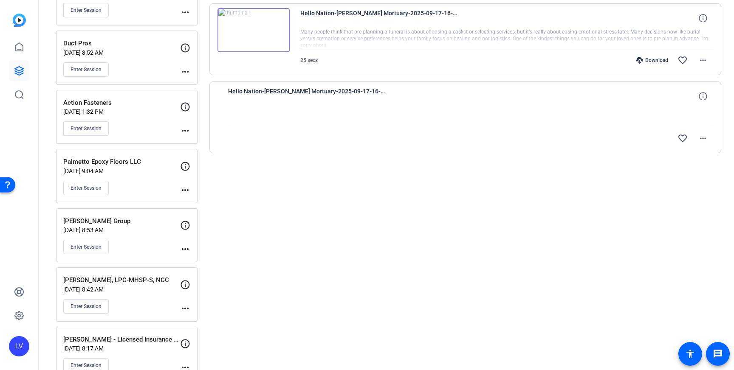
click at [284, 48] on img at bounding box center [253, 30] width 72 height 44
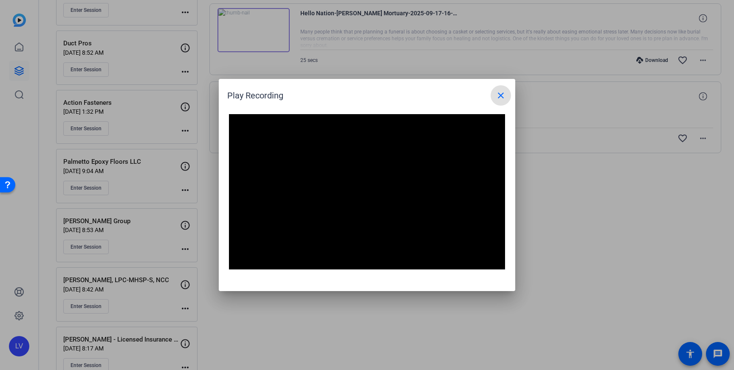
click at [499, 100] on mat-icon "close" at bounding box center [500, 95] width 10 height 10
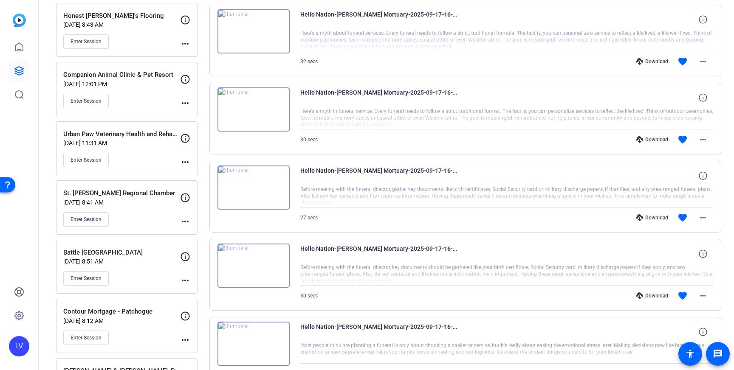
scroll to position [380, 0]
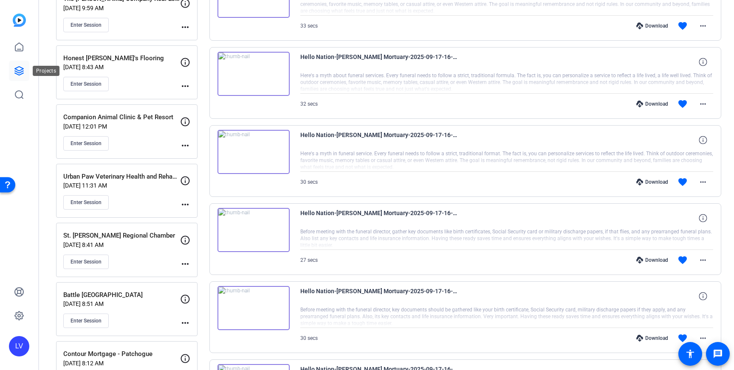
click at [17, 70] on icon at bounding box center [19, 71] width 10 height 10
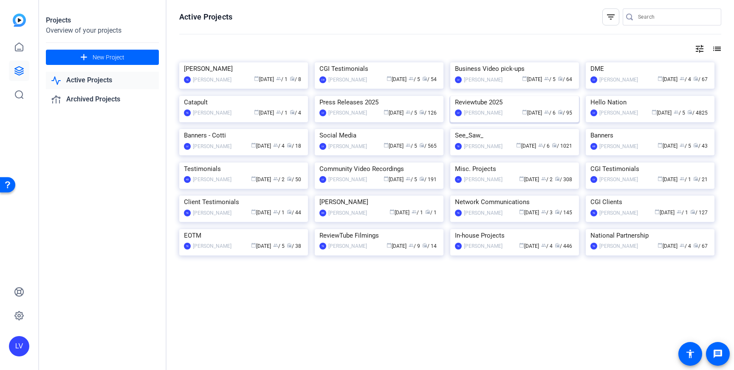
click at [487, 96] on img at bounding box center [514, 96] width 129 height 0
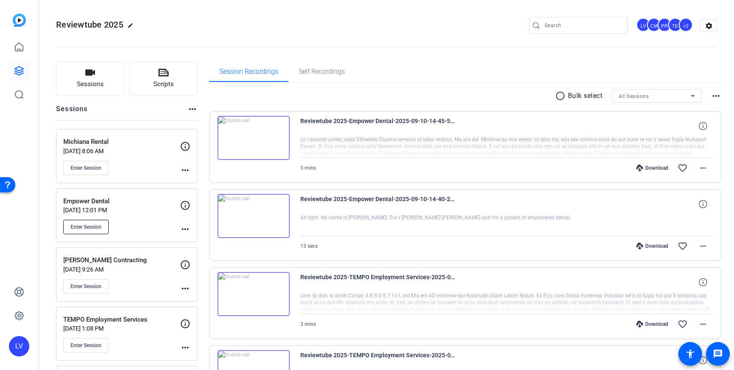
click at [79, 229] on span "Enter Session" at bounding box center [85, 227] width 31 height 7
click at [574, 21] on input "Search" at bounding box center [582, 25] width 76 height 10
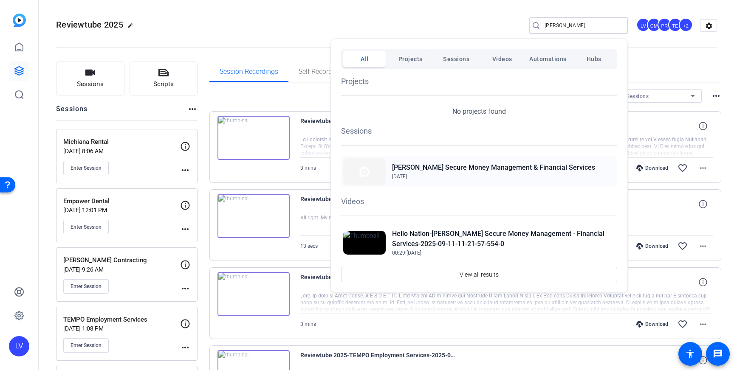
type input "carey"
click at [480, 171] on h2 "[PERSON_NAME] Secure Money Management & Financial Services" at bounding box center [493, 168] width 203 height 10
click at [389, 20] on div at bounding box center [367, 185] width 734 height 370
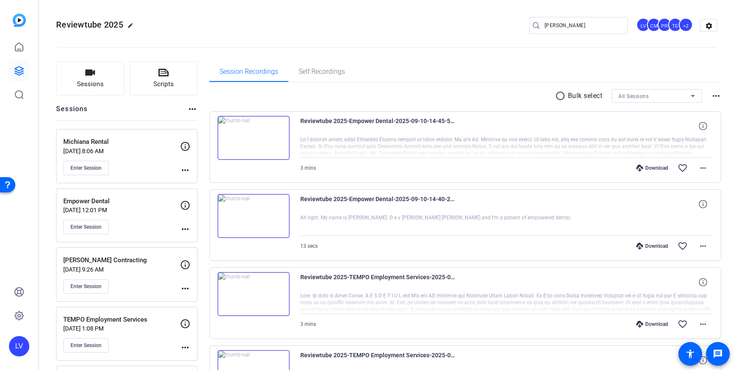
click at [12, 68] on link at bounding box center [19, 71] width 20 height 20
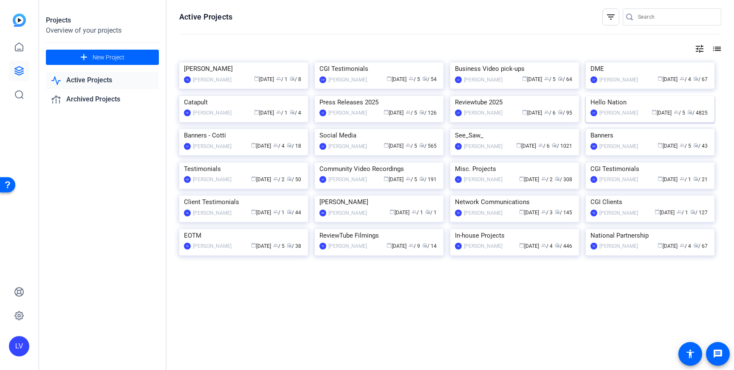
click at [630, 96] on img at bounding box center [649, 96] width 129 height 0
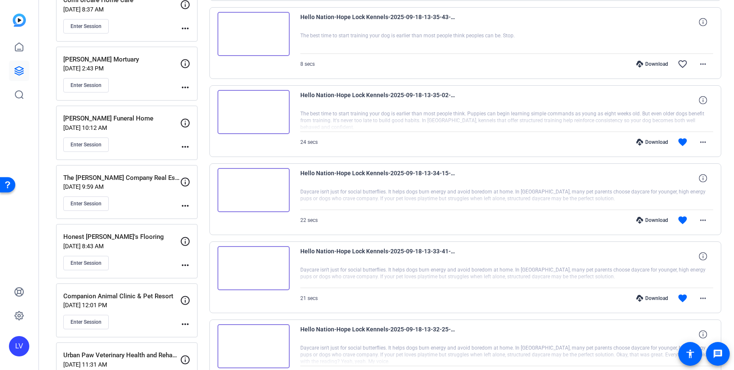
scroll to position [259, 0]
click at [129, 237] on p "Honest Fred's Flooring" at bounding box center [121, 238] width 117 height 10
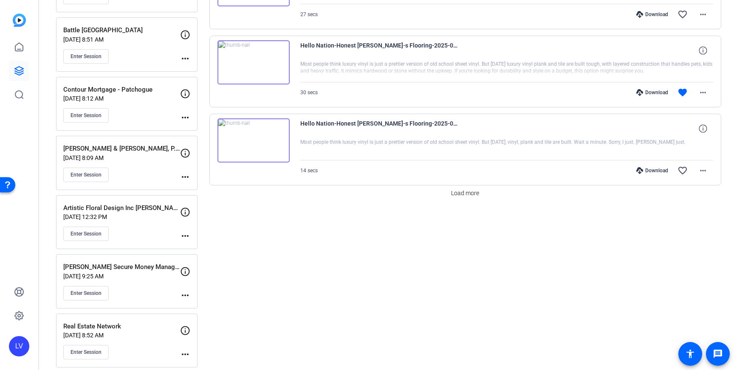
scroll to position [641, 0]
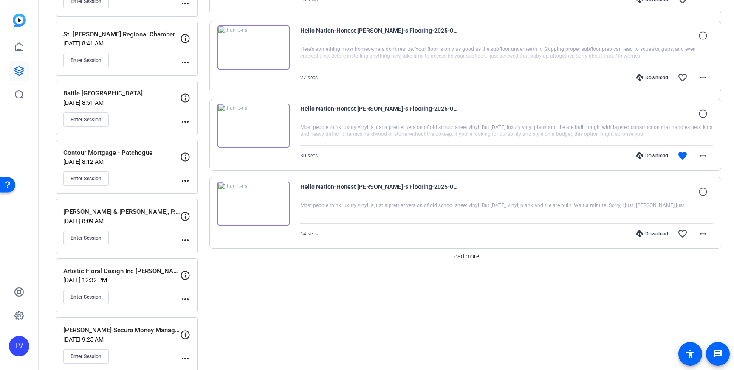
click at [471, 265] on span at bounding box center [464, 256] width 35 height 20
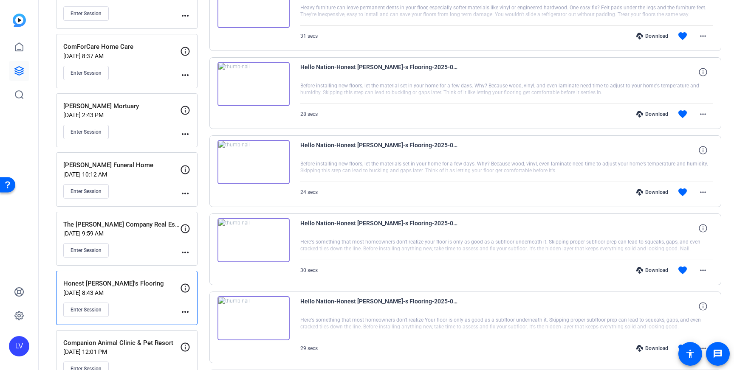
scroll to position [217, 0]
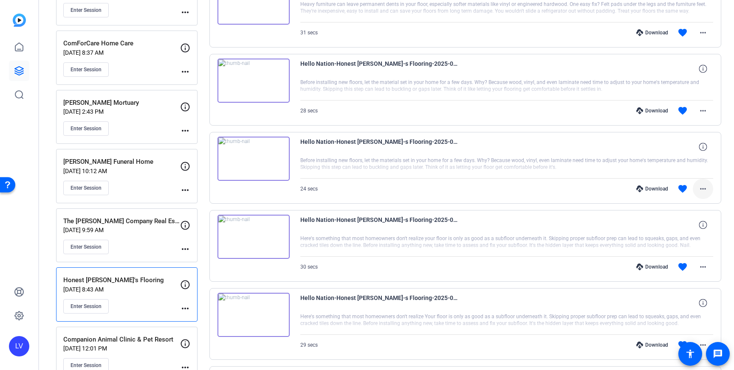
click at [700, 185] on mat-icon "more_horiz" at bounding box center [703, 189] width 10 height 10
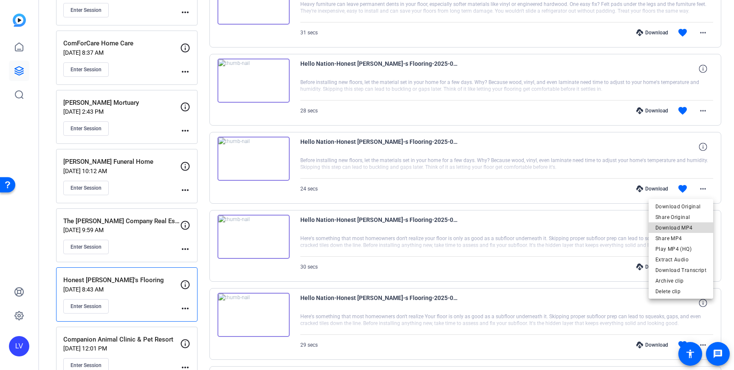
click at [700, 229] on span "Download MP4" at bounding box center [680, 228] width 51 height 10
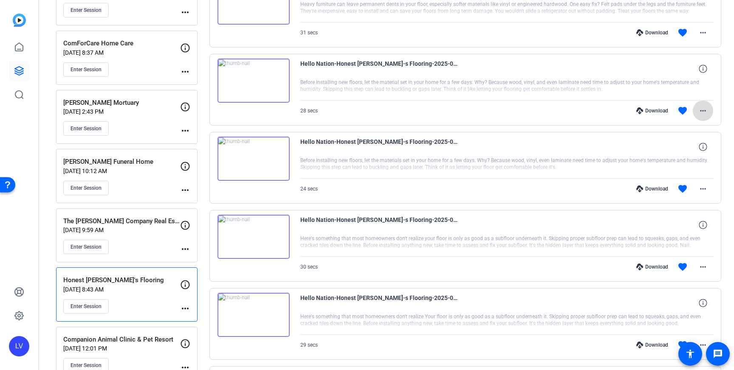
click at [706, 118] on span at bounding box center [702, 111] width 20 height 20
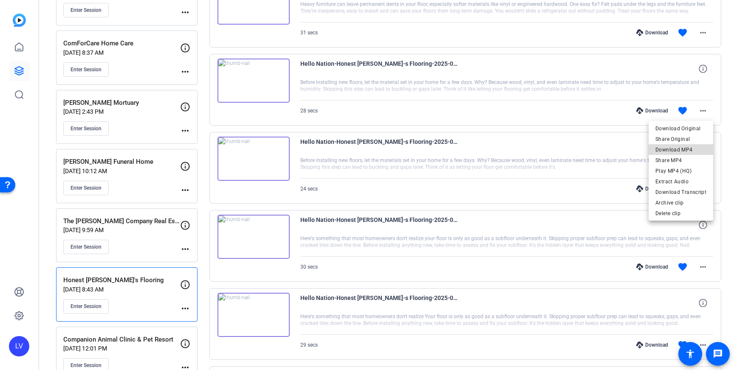
click at [692, 146] on span "Download MP4" at bounding box center [680, 150] width 51 height 10
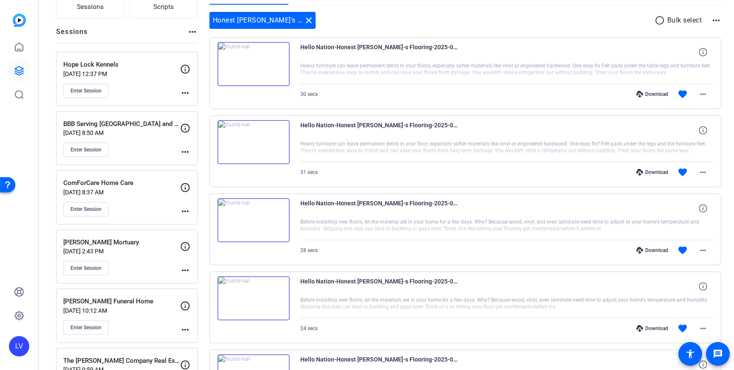
scroll to position [75, 0]
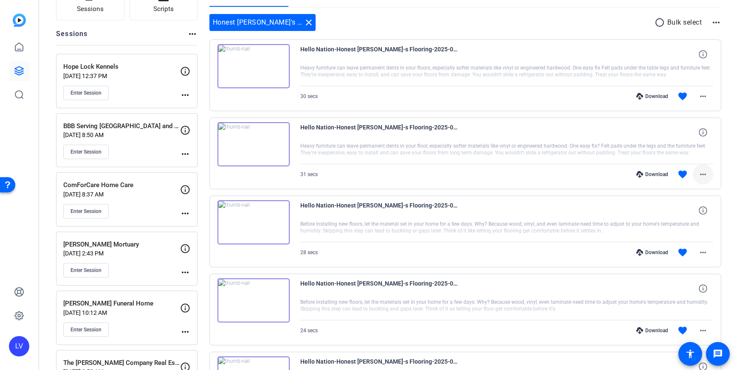
click at [697, 170] on span at bounding box center [702, 174] width 20 height 20
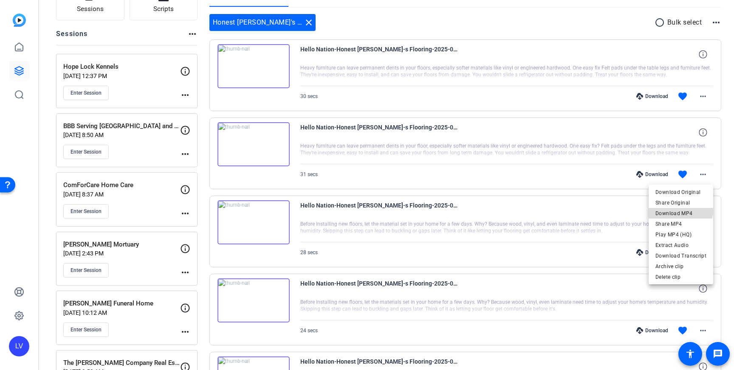
click at [679, 208] on span "Download MP4" at bounding box center [680, 213] width 51 height 10
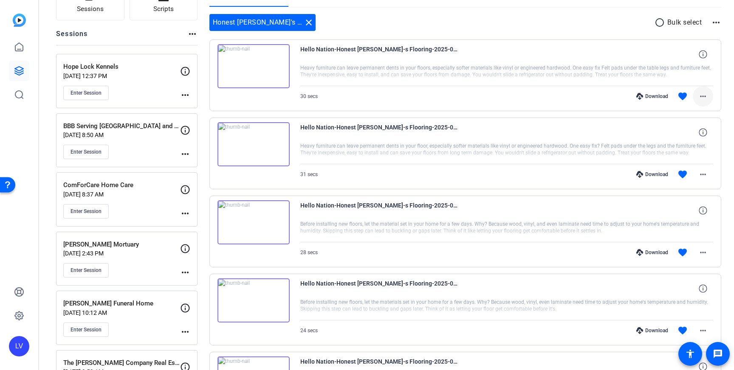
click at [703, 98] on mat-icon "more_horiz" at bounding box center [703, 96] width 10 height 10
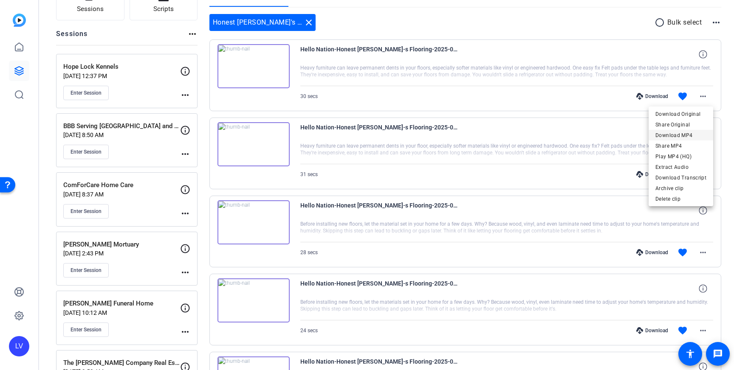
click at [692, 133] on span "Download MP4" at bounding box center [680, 135] width 51 height 10
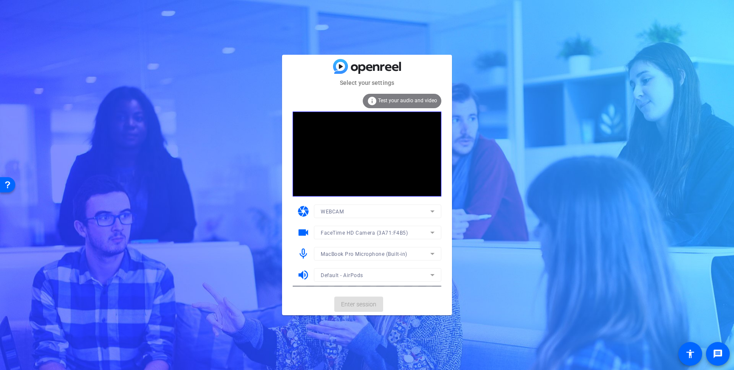
click at [347, 303] on mat-card-actions "Enter session" at bounding box center [367, 304] width 170 height 22
click at [356, 304] on span "Enter session" at bounding box center [358, 304] width 35 height 9
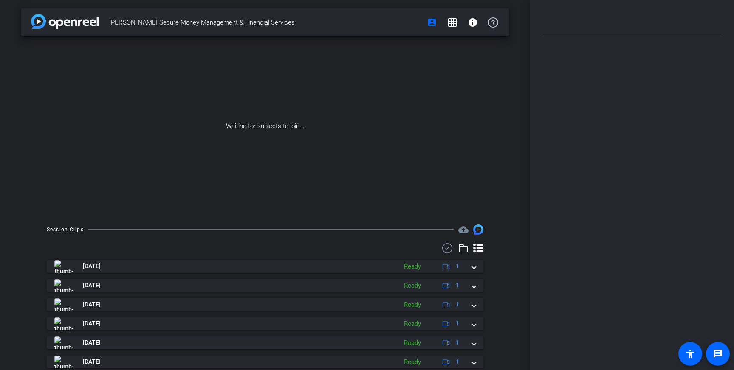
click at [176, 266] on mat-panel-title "[DATE]" at bounding box center [223, 266] width 338 height 13
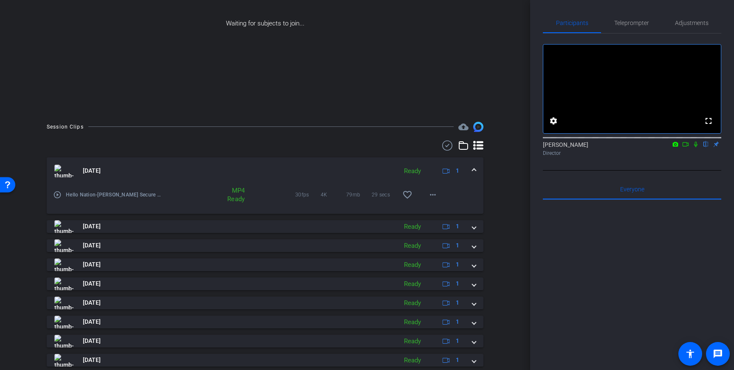
scroll to position [104, 0]
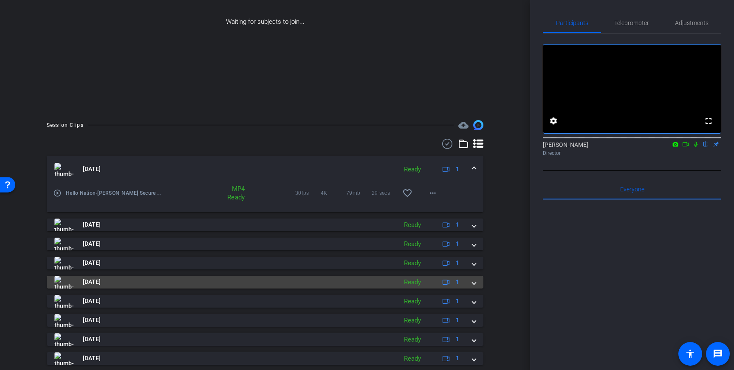
click at [120, 279] on mat-panel-title "[DATE]" at bounding box center [223, 282] width 338 height 13
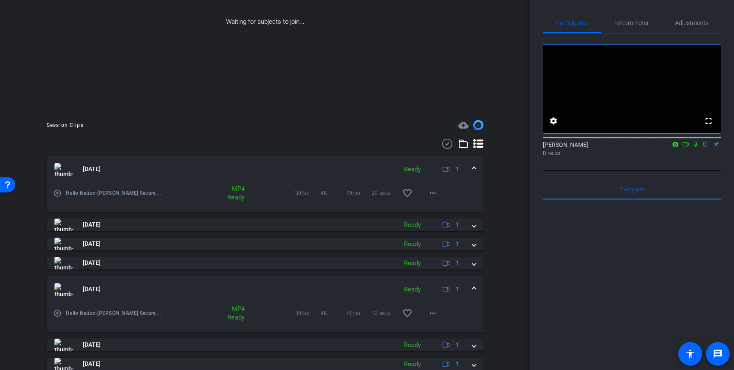
click at [56, 316] on mat-icon "play_circle_outline" at bounding box center [57, 313] width 8 height 8
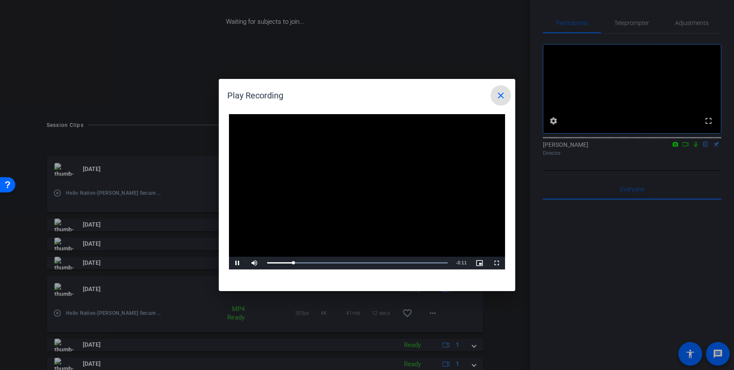
click at [64, 174] on div at bounding box center [367, 185] width 734 height 370
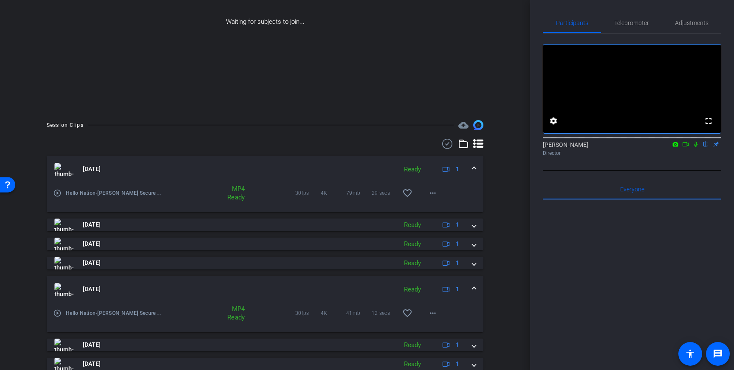
click at [62, 188] on div "play_circle_outline Hello Nation-[PERSON_NAME] Secure Money Management - Financ…" at bounding box center [108, 193] width 110 height 20
click at [56, 197] on div "play_circle_outline Hello Nation-[PERSON_NAME] Secure Money Management - Financ…" at bounding box center [108, 193] width 110 height 20
click at [58, 188] on div "play_circle_outline Hello Nation-[PERSON_NAME] Secure Money Management - Financ…" at bounding box center [108, 193] width 110 height 20
click at [57, 192] on mat-icon "play_circle_outline" at bounding box center [57, 193] width 8 height 8
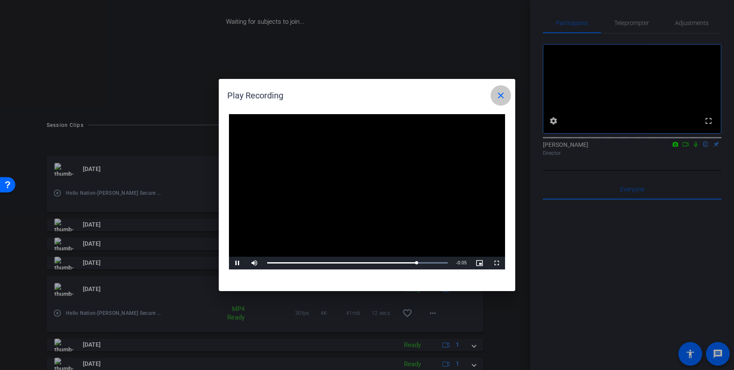
click at [498, 96] on mat-icon "close" at bounding box center [500, 95] width 10 height 10
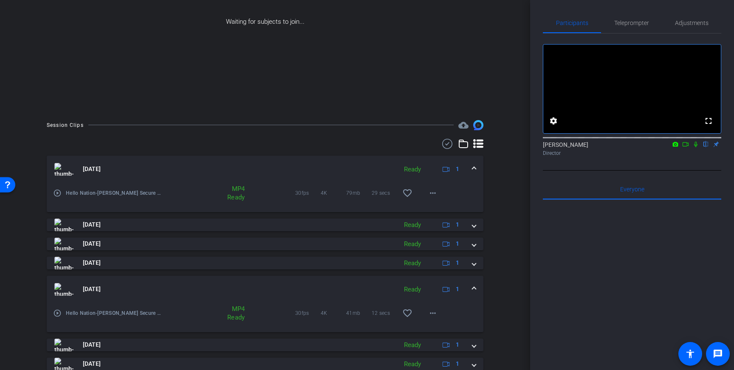
scroll to position [192, 0]
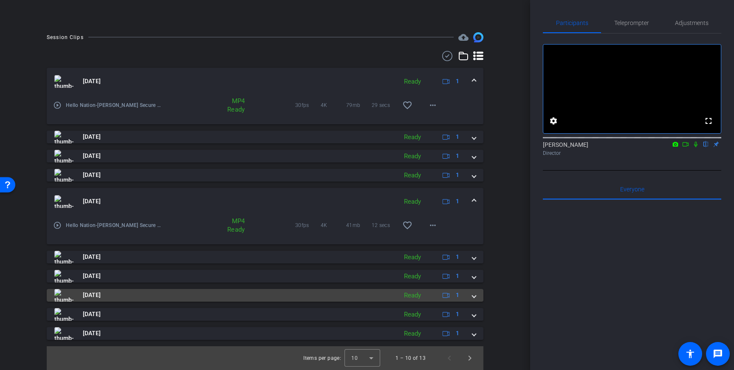
click at [204, 298] on mat-panel-title "[DATE]" at bounding box center [223, 295] width 338 height 13
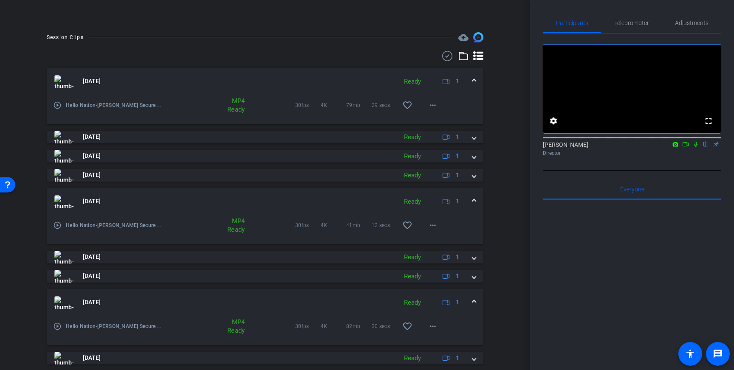
click at [59, 325] on mat-icon "play_circle_outline" at bounding box center [57, 326] width 8 height 8
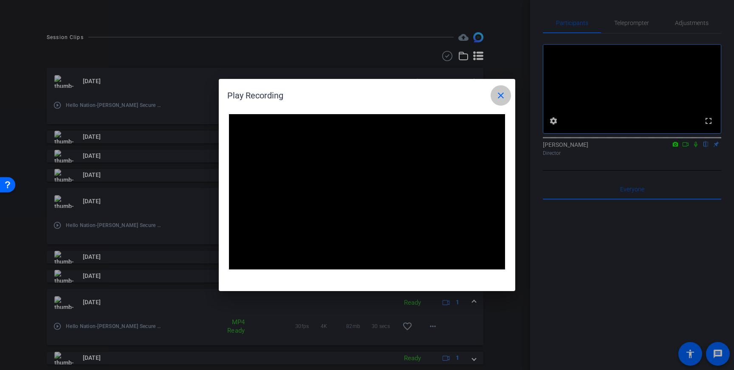
click at [497, 98] on mat-icon "close" at bounding box center [500, 95] width 10 height 10
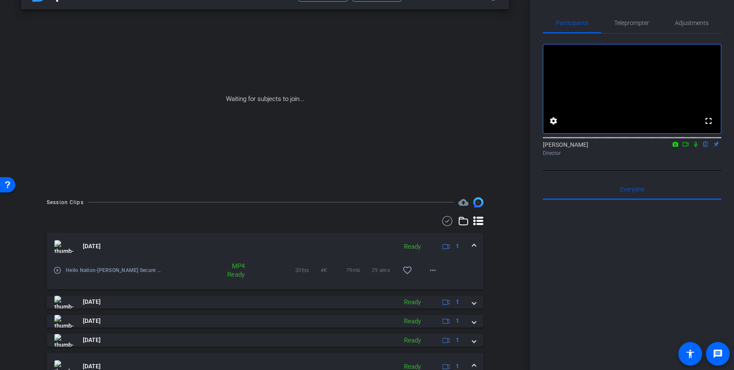
scroll to position [0, 0]
